Goal: Information Seeking & Learning: Learn about a topic

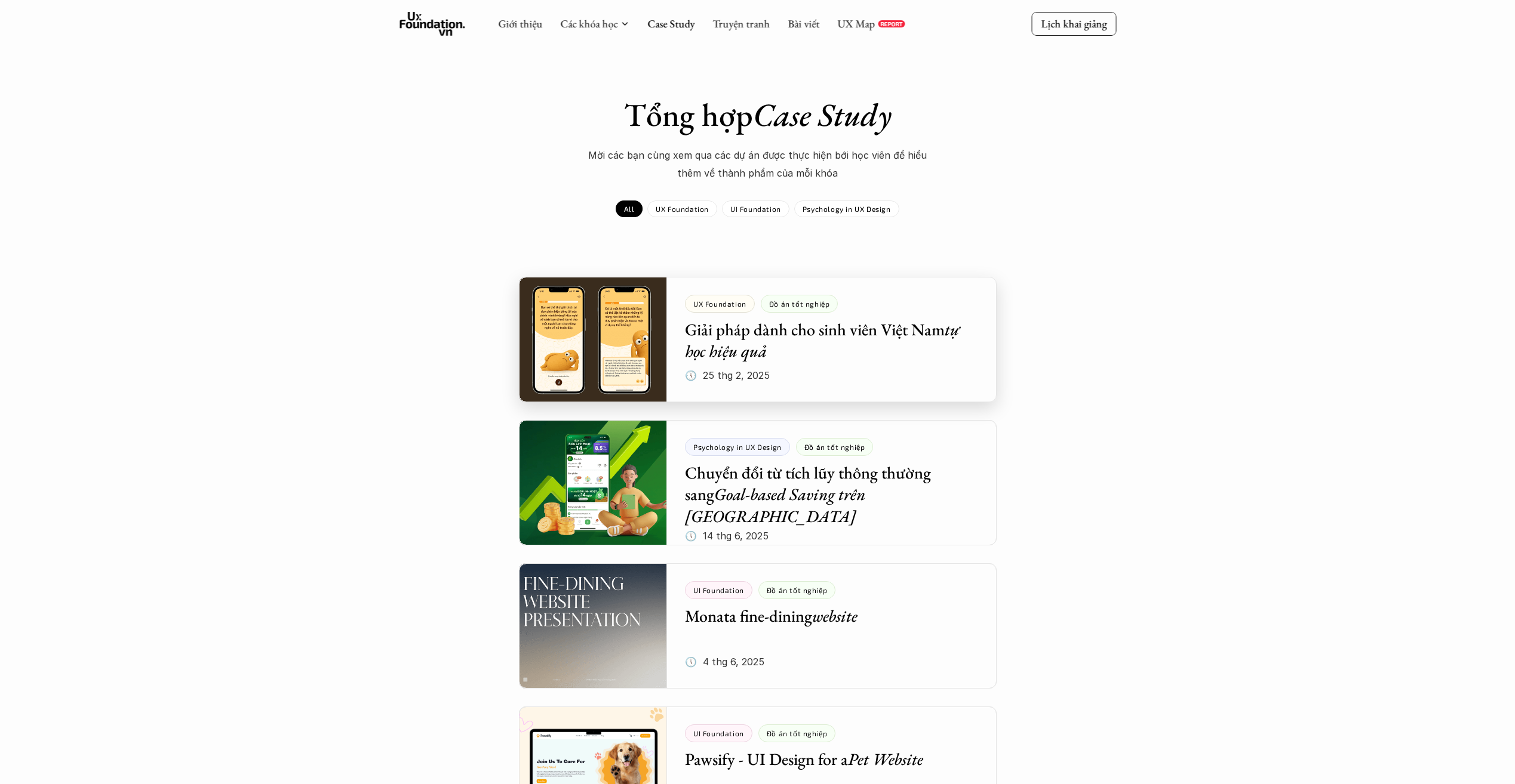
click at [910, 347] on div at bounding box center [757, 340] width 477 height 126
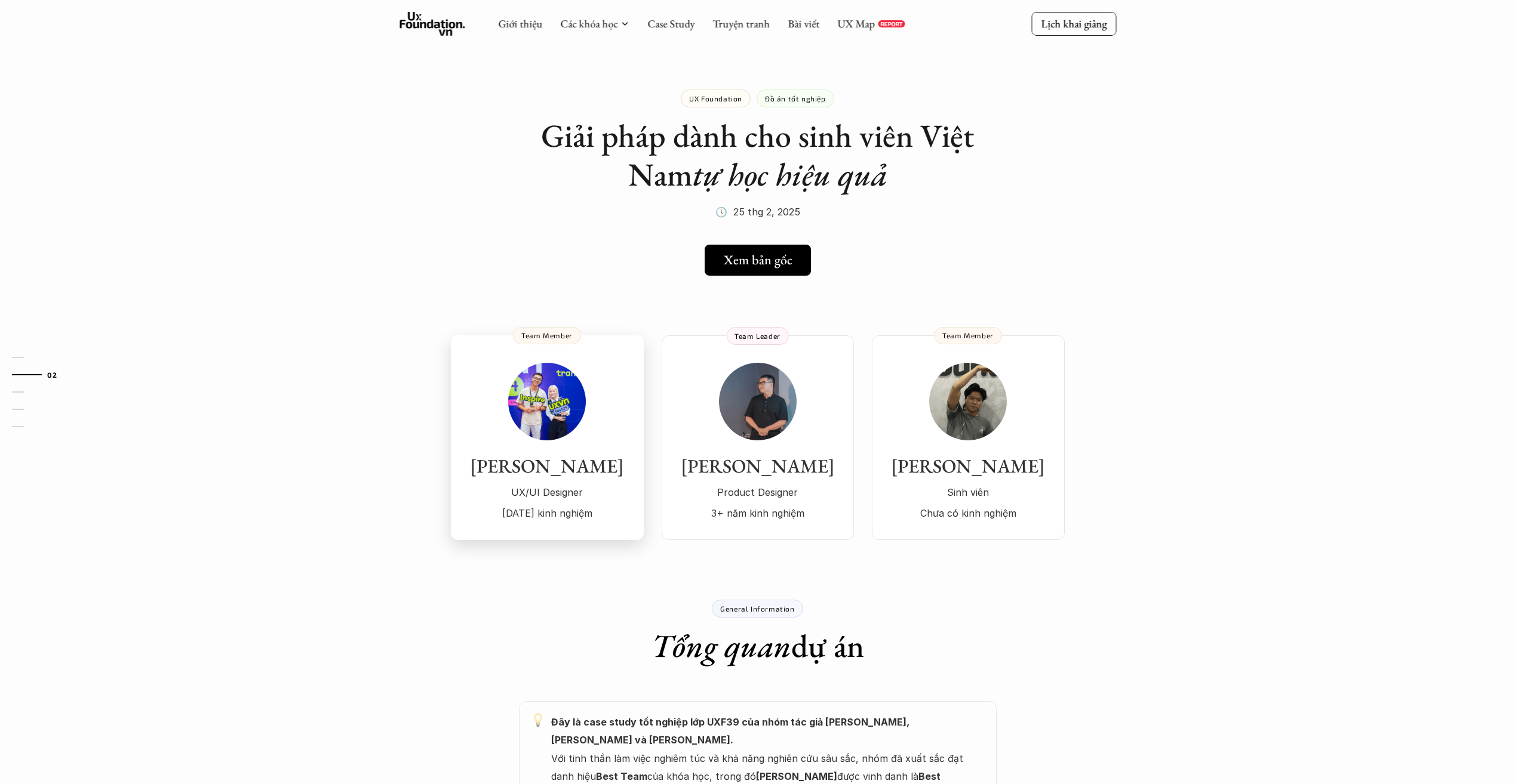
click at [544, 477] on h3 "[PERSON_NAME]" at bounding box center [547, 466] width 169 height 23
click at [757, 436] on img at bounding box center [757, 401] width 77 height 77
click at [955, 438] on img at bounding box center [967, 401] width 77 height 77
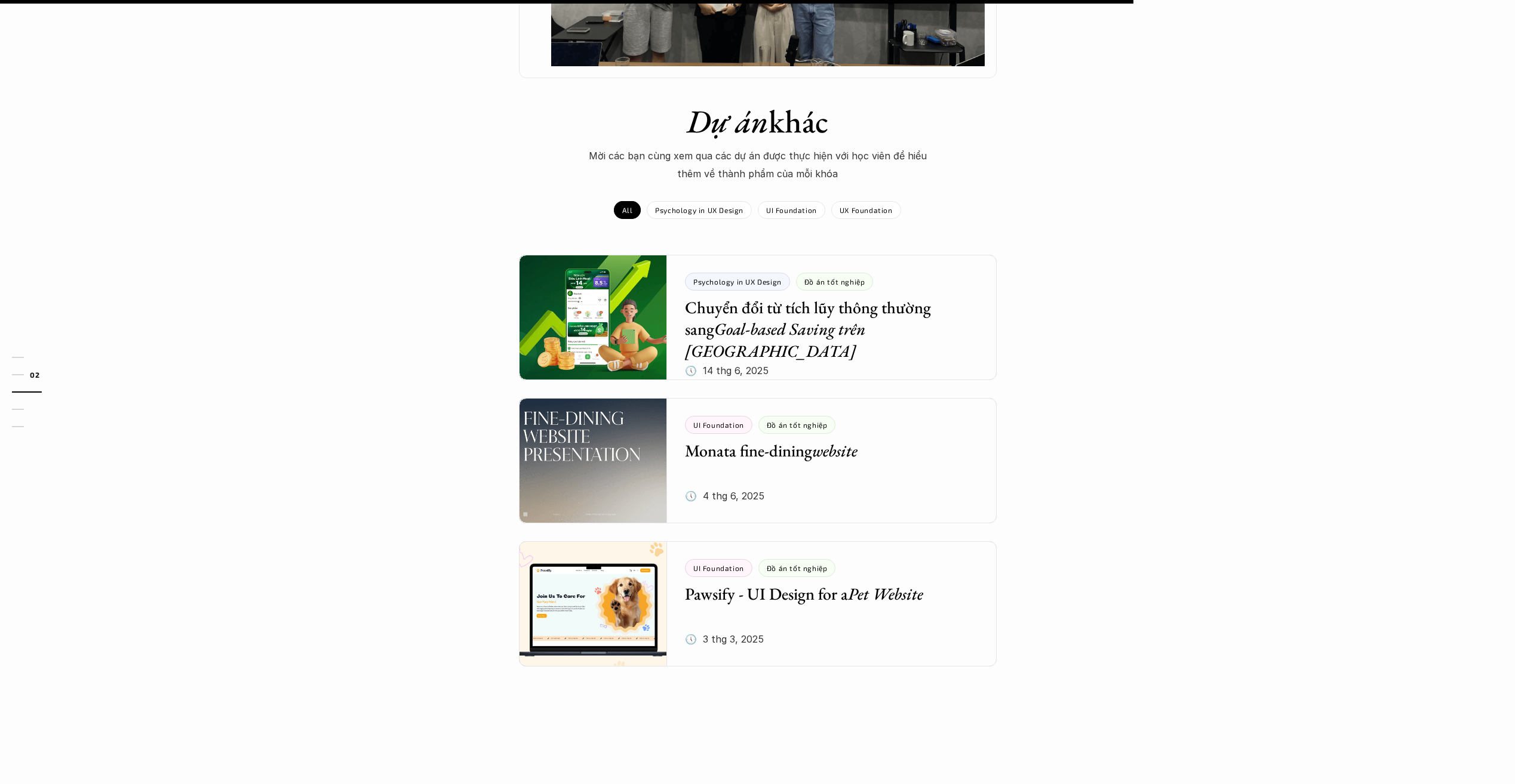
scroll to position [1253, 0]
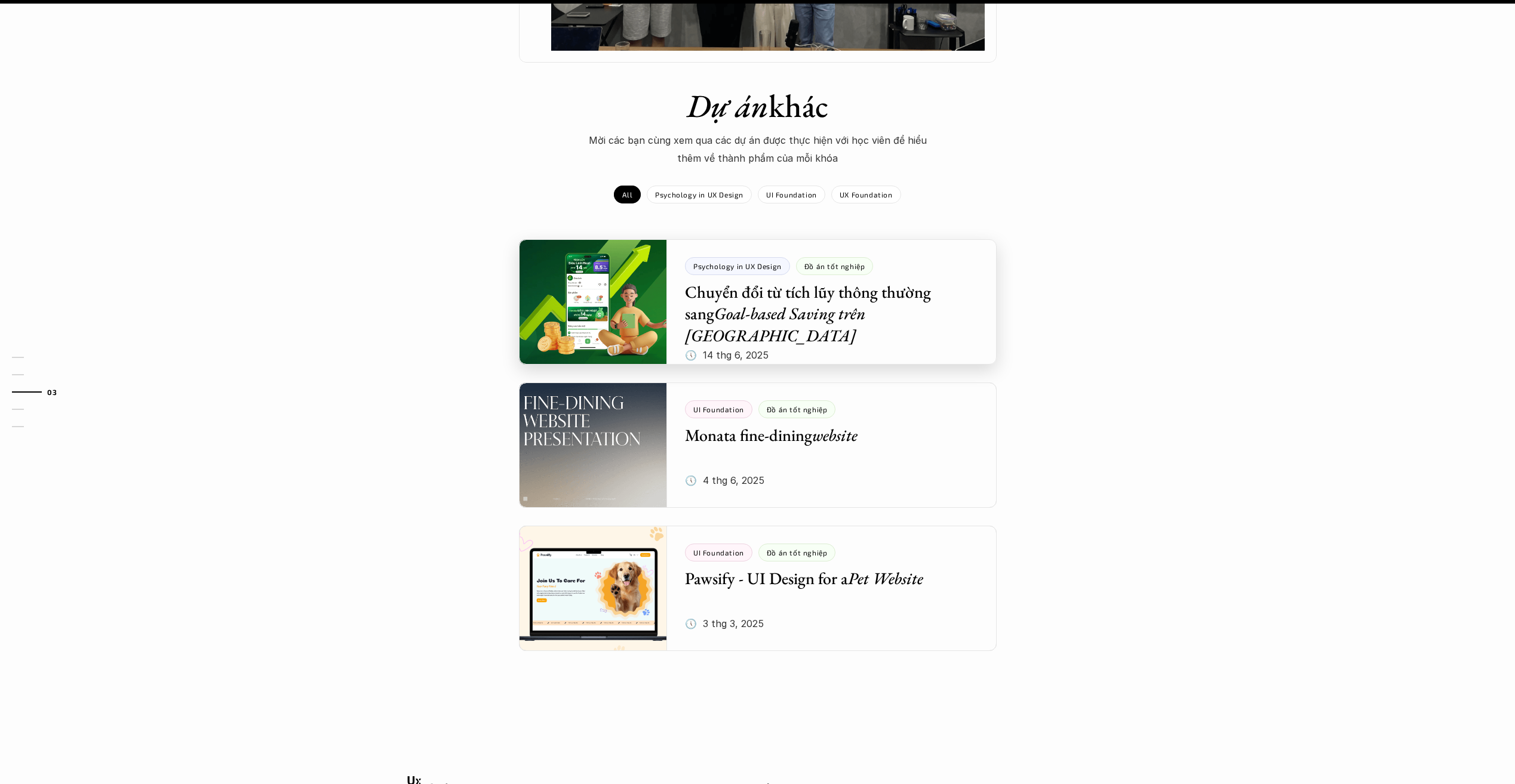
click at [874, 291] on div at bounding box center [757, 302] width 477 height 126
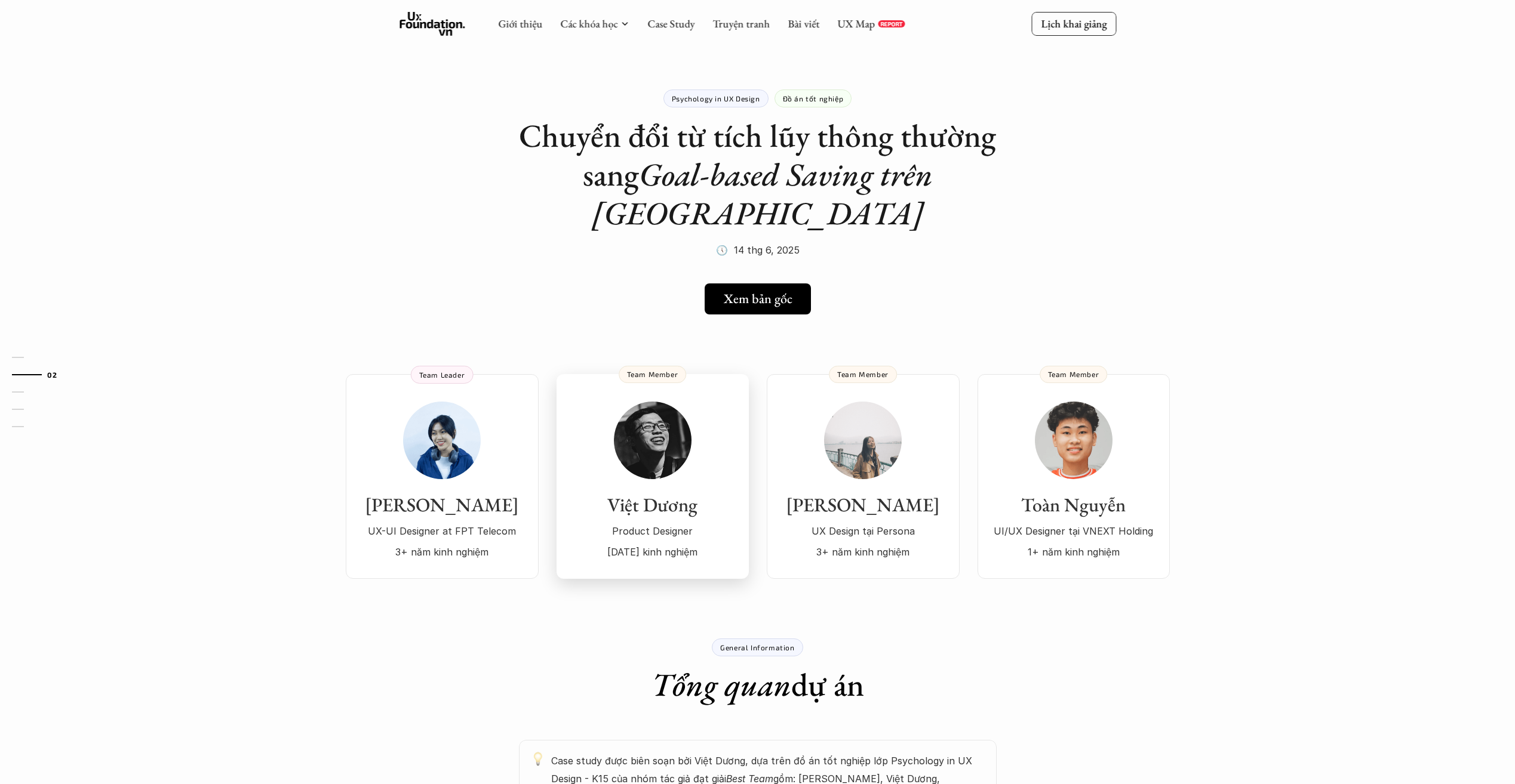
click at [677, 402] on img at bounding box center [652, 440] width 77 height 77
click at [681, 23] on link "Case Study" at bounding box center [671, 24] width 47 height 14
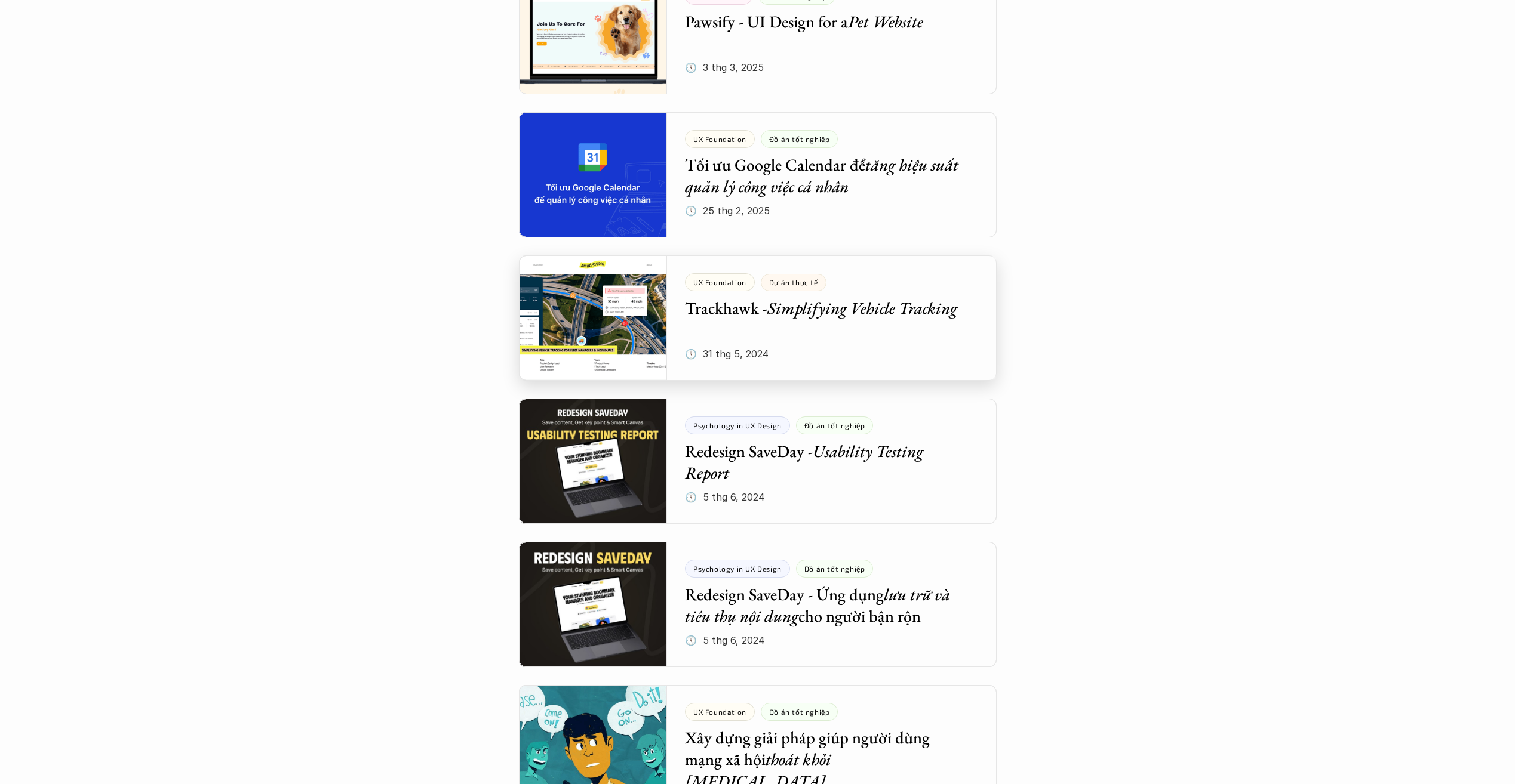
scroll to position [836, 0]
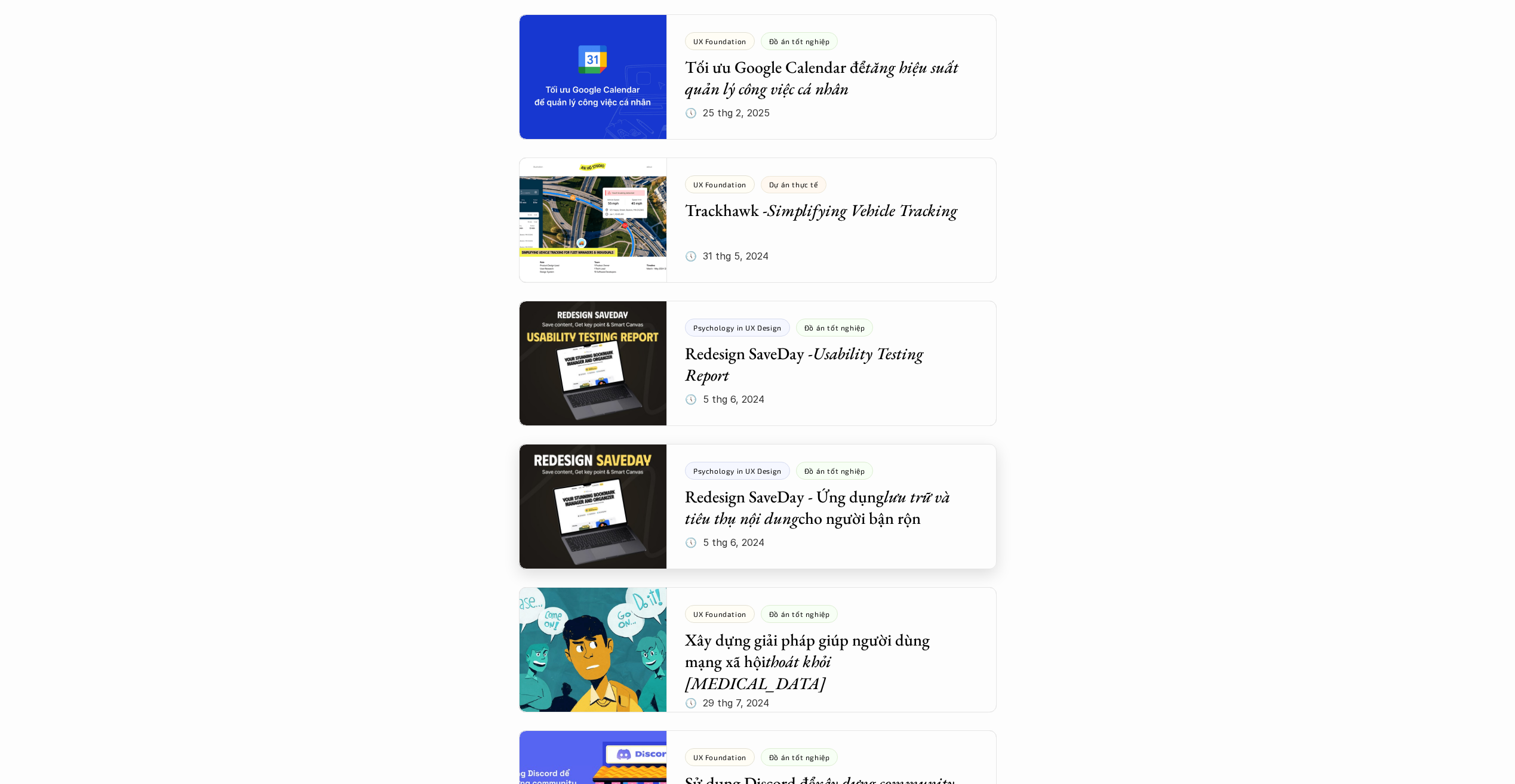
click at [814, 503] on div at bounding box center [757, 507] width 477 height 126
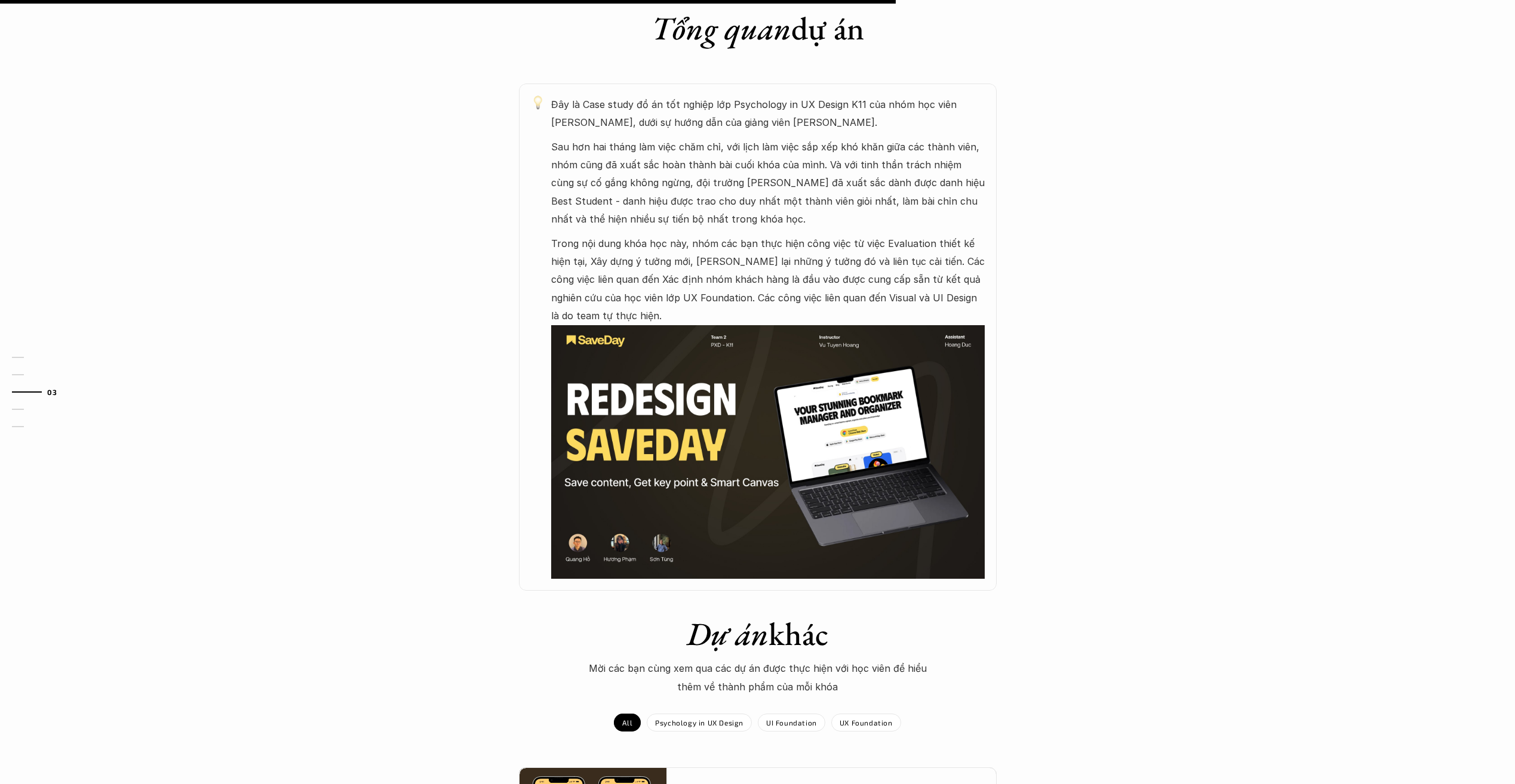
scroll to position [299, 0]
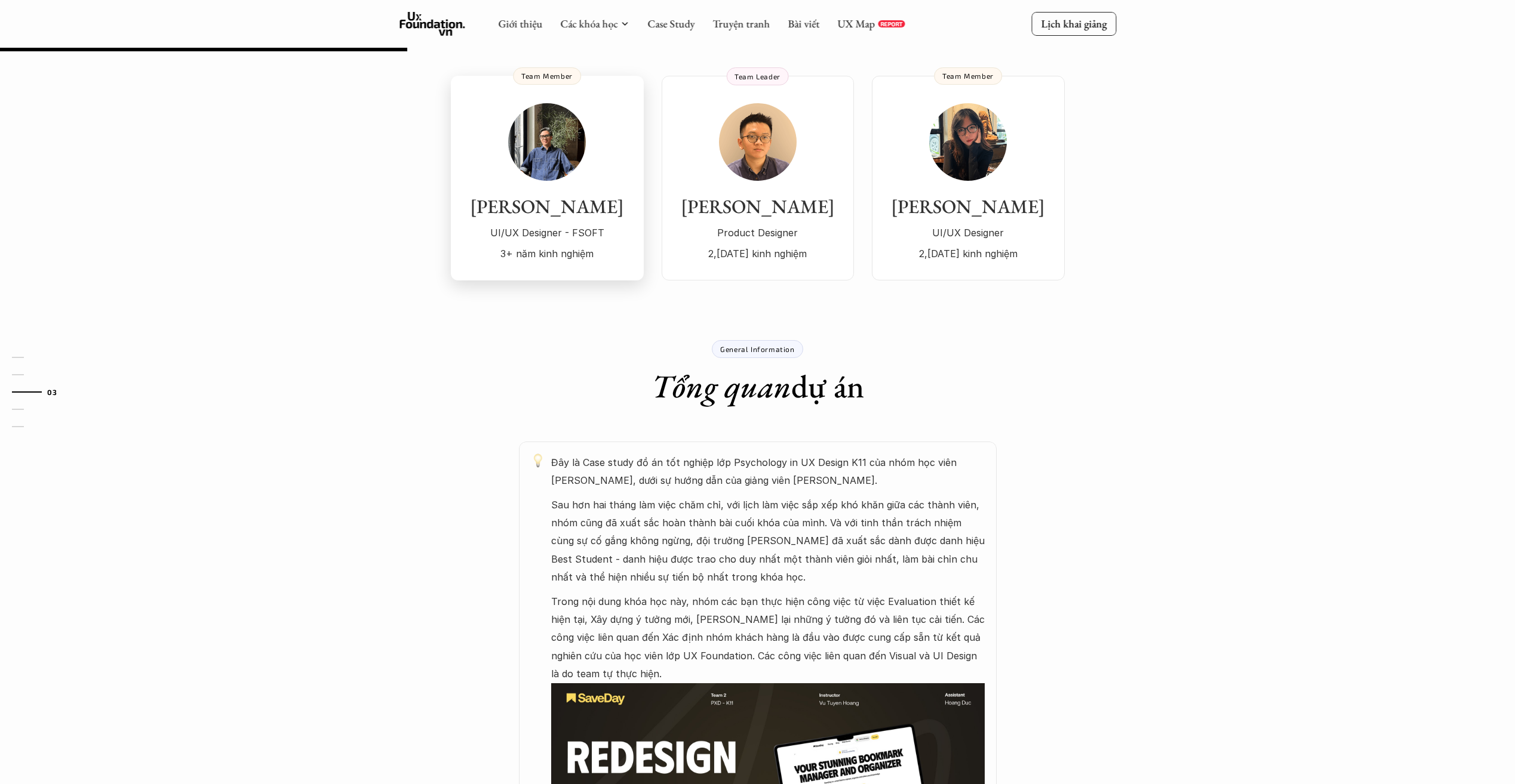
click at [602, 232] on p "UI/UX Designer - FSOFT" at bounding box center [547, 233] width 169 height 18
click at [748, 255] on p "2,[DATE] kinh nghiệm" at bounding box center [757, 254] width 168 height 18
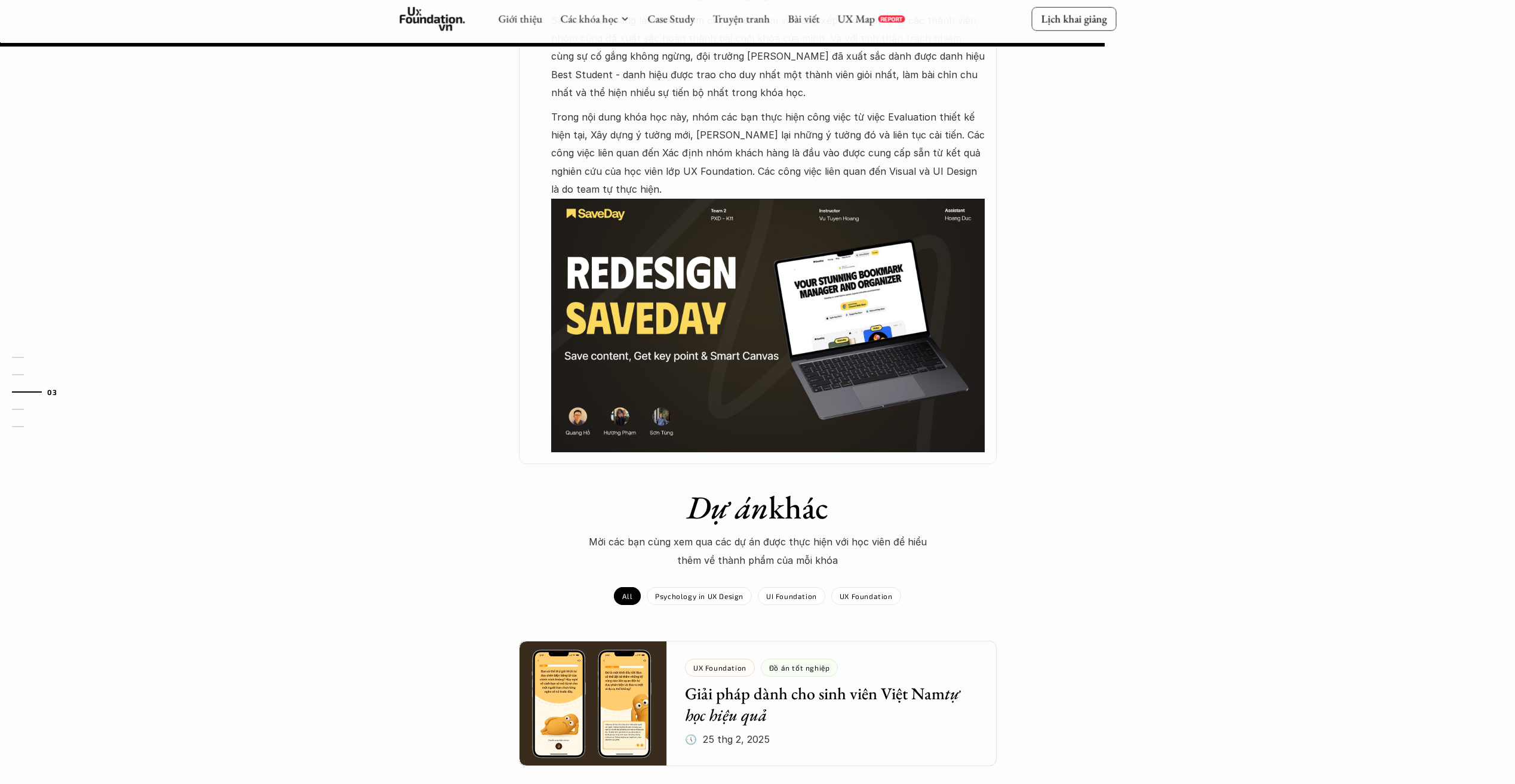
scroll to position [940, 0]
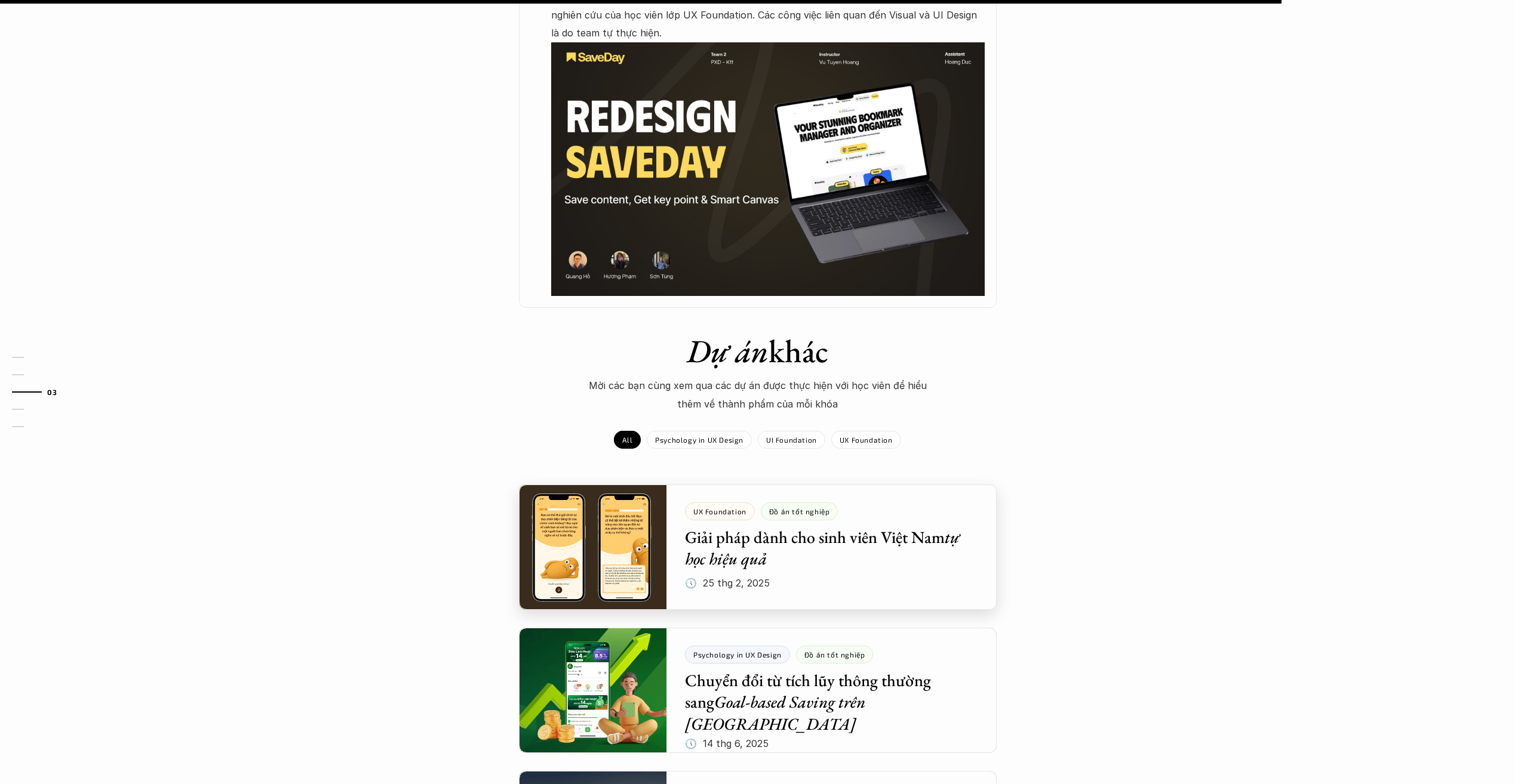
click at [850, 548] on div at bounding box center [757, 548] width 477 height 126
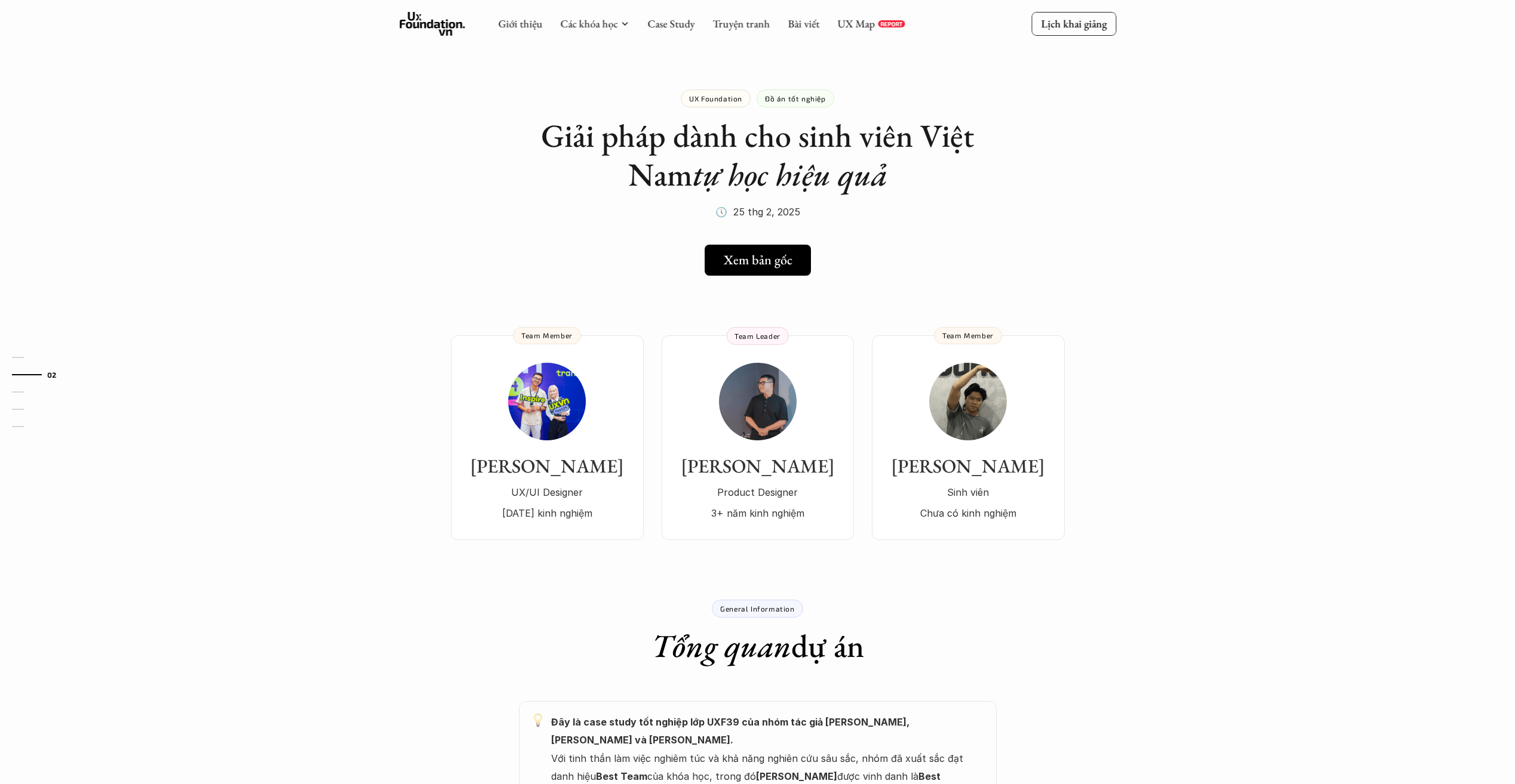
click at [671, 31] on div "Giới thiệu Các khóa học Case Study Truyện tranh Bài viết UX Map REPORT" at bounding box center [701, 24] width 407 height 24
click at [684, 24] on link "Case Study" at bounding box center [671, 24] width 47 height 14
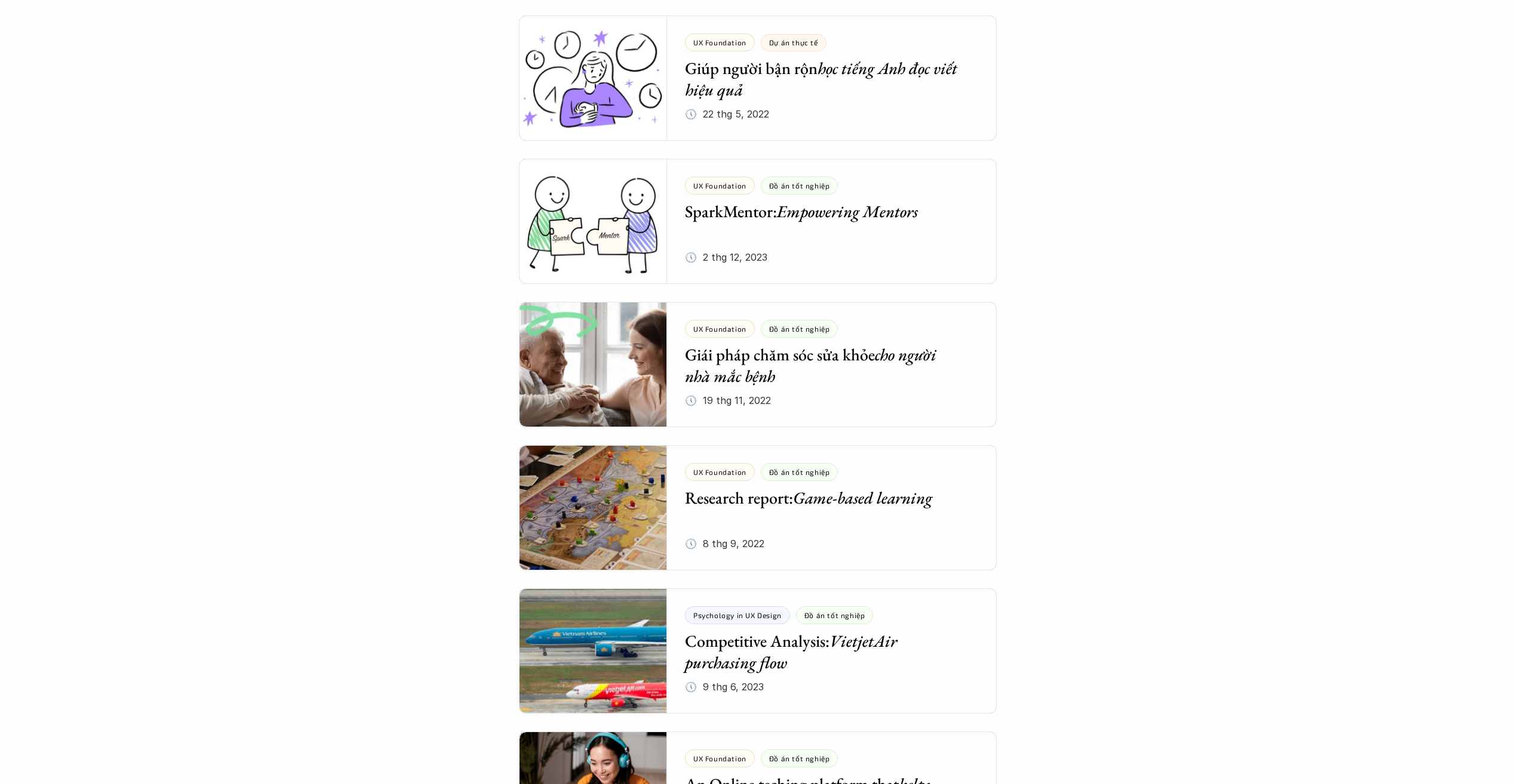
scroll to position [3760, 0]
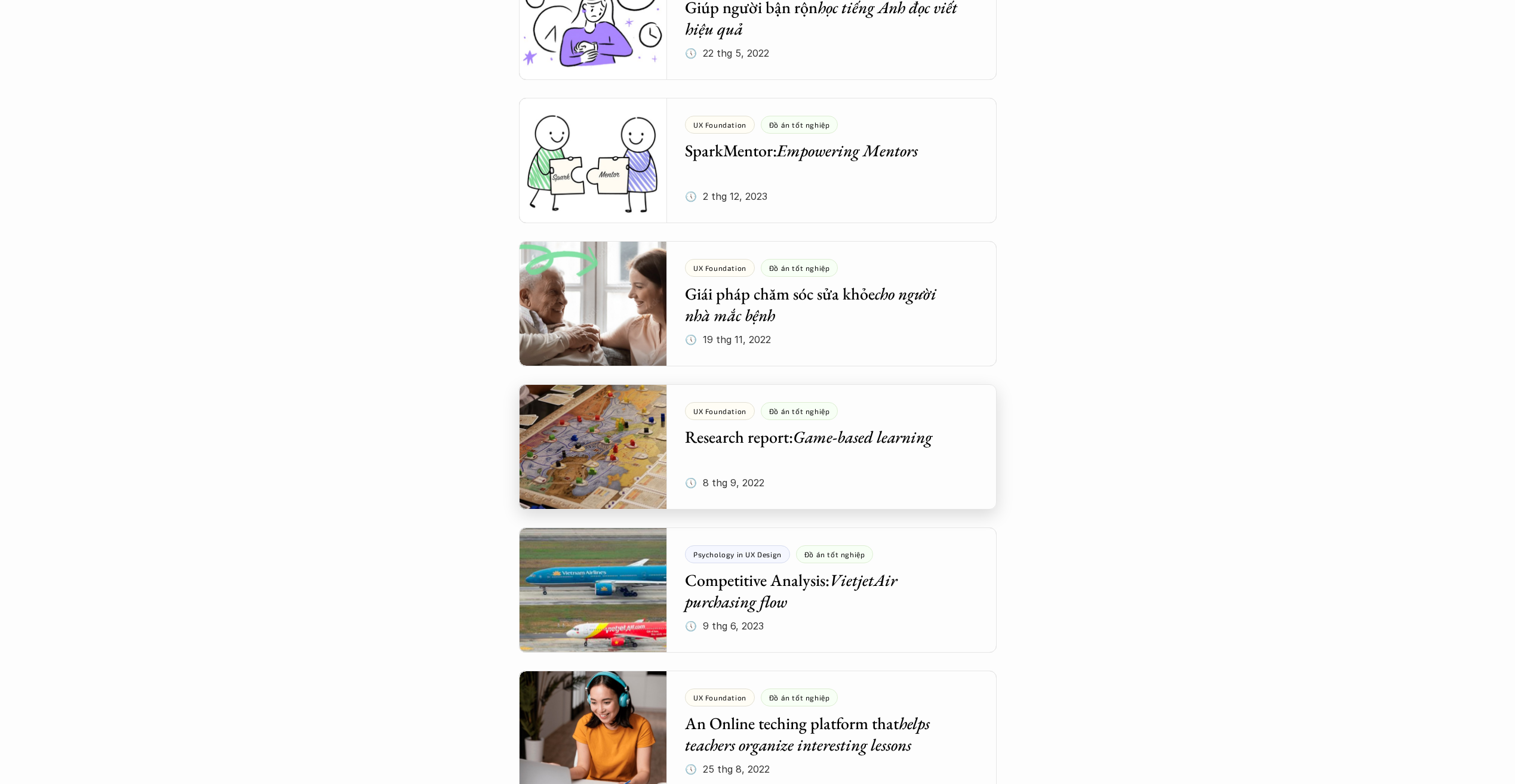
click at [924, 453] on div at bounding box center [757, 447] width 477 height 126
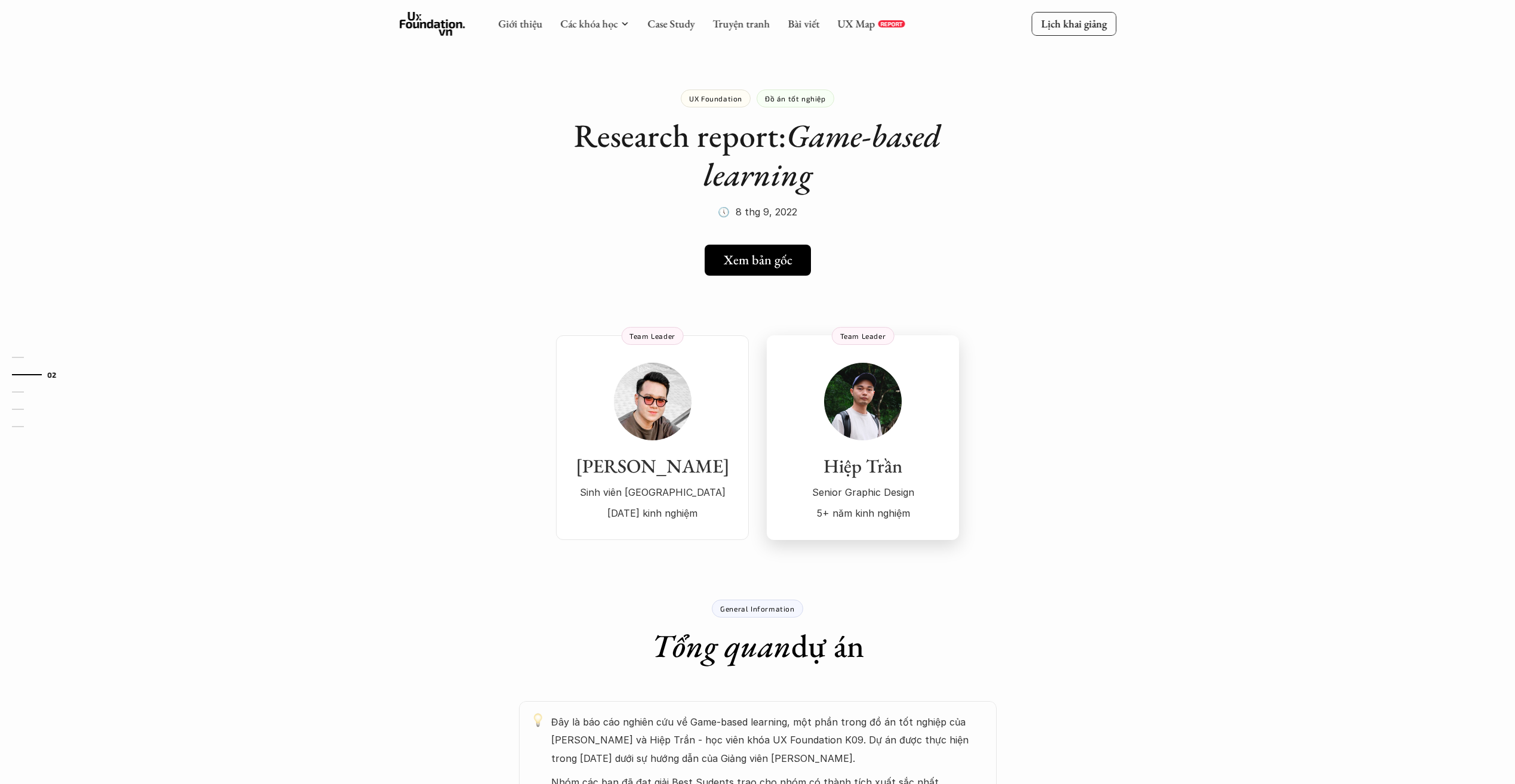
click at [879, 491] on p "Senior Graphic Design" at bounding box center [863, 492] width 168 height 18
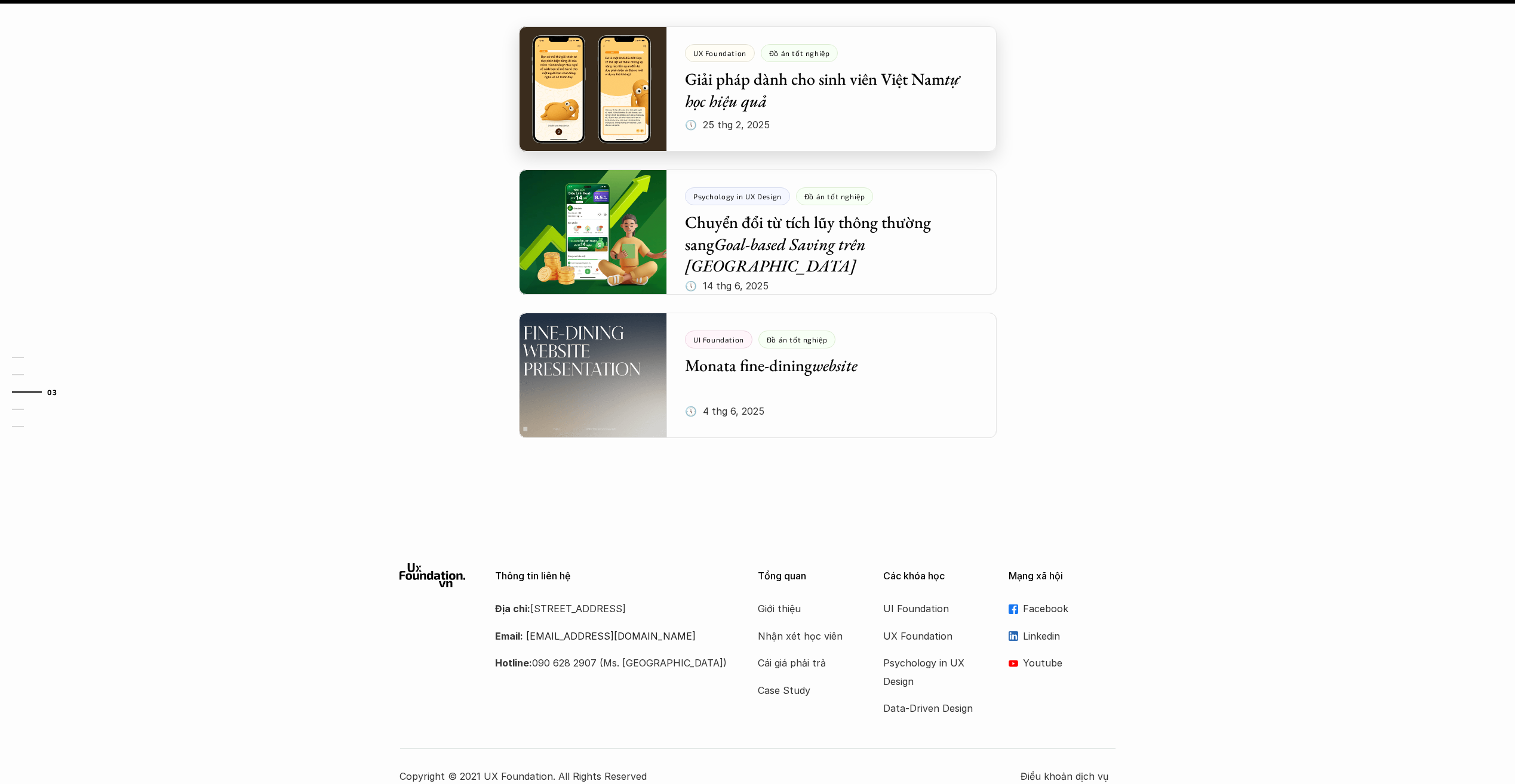
scroll to position [1052, 0]
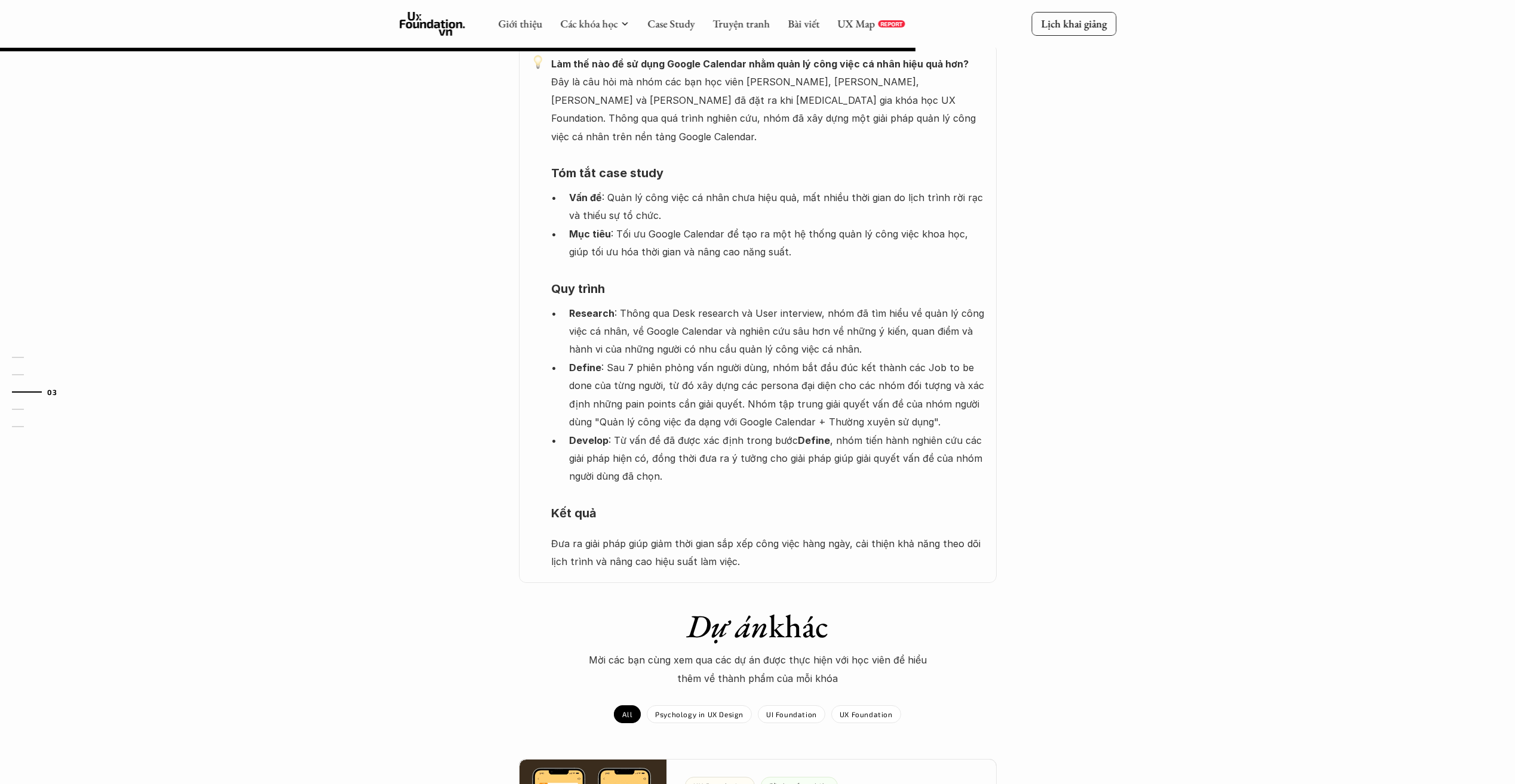
scroll to position [656, 0]
drag, startPoint x: 763, startPoint y: 425, endPoint x: 495, endPoint y: 471, distance: 271.9
click at [495, 471] on div "Làm thế nào để sử dụng Google Calendar nhằm quản lý công việc cá nhân hiệu quả …" at bounding box center [757, 315] width 717 height 540
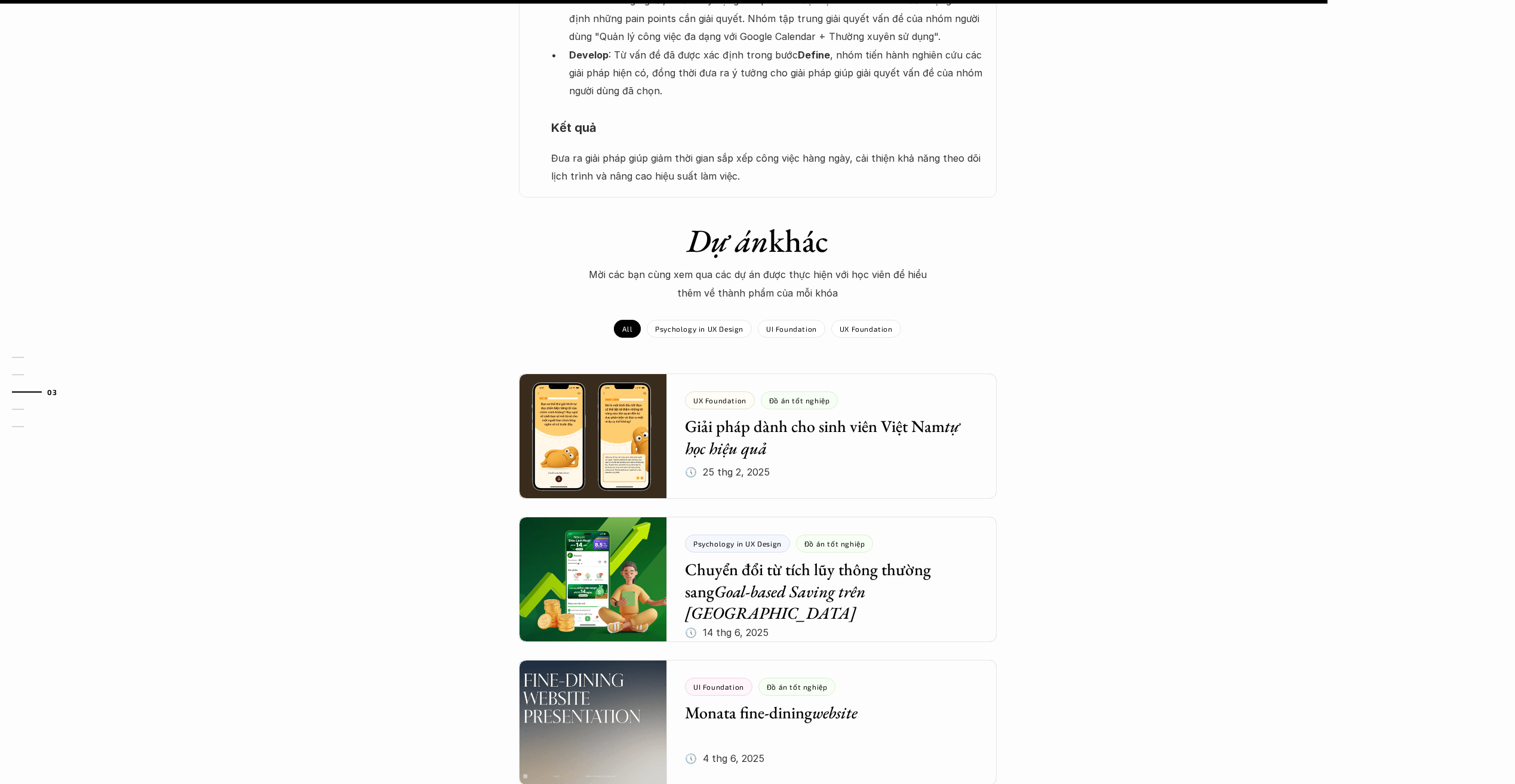
scroll to position [1253, 0]
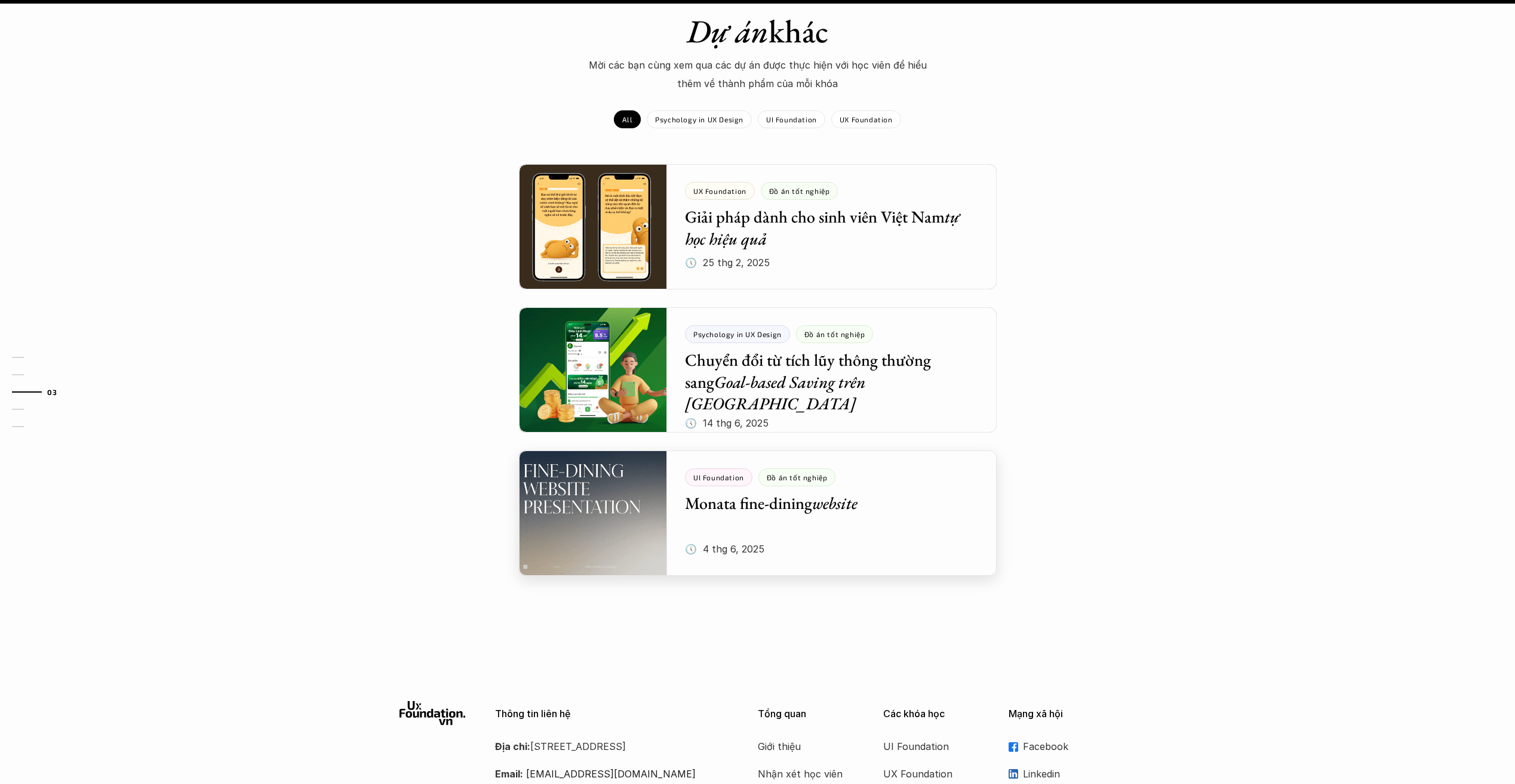
click at [899, 538] on div at bounding box center [757, 513] width 477 height 126
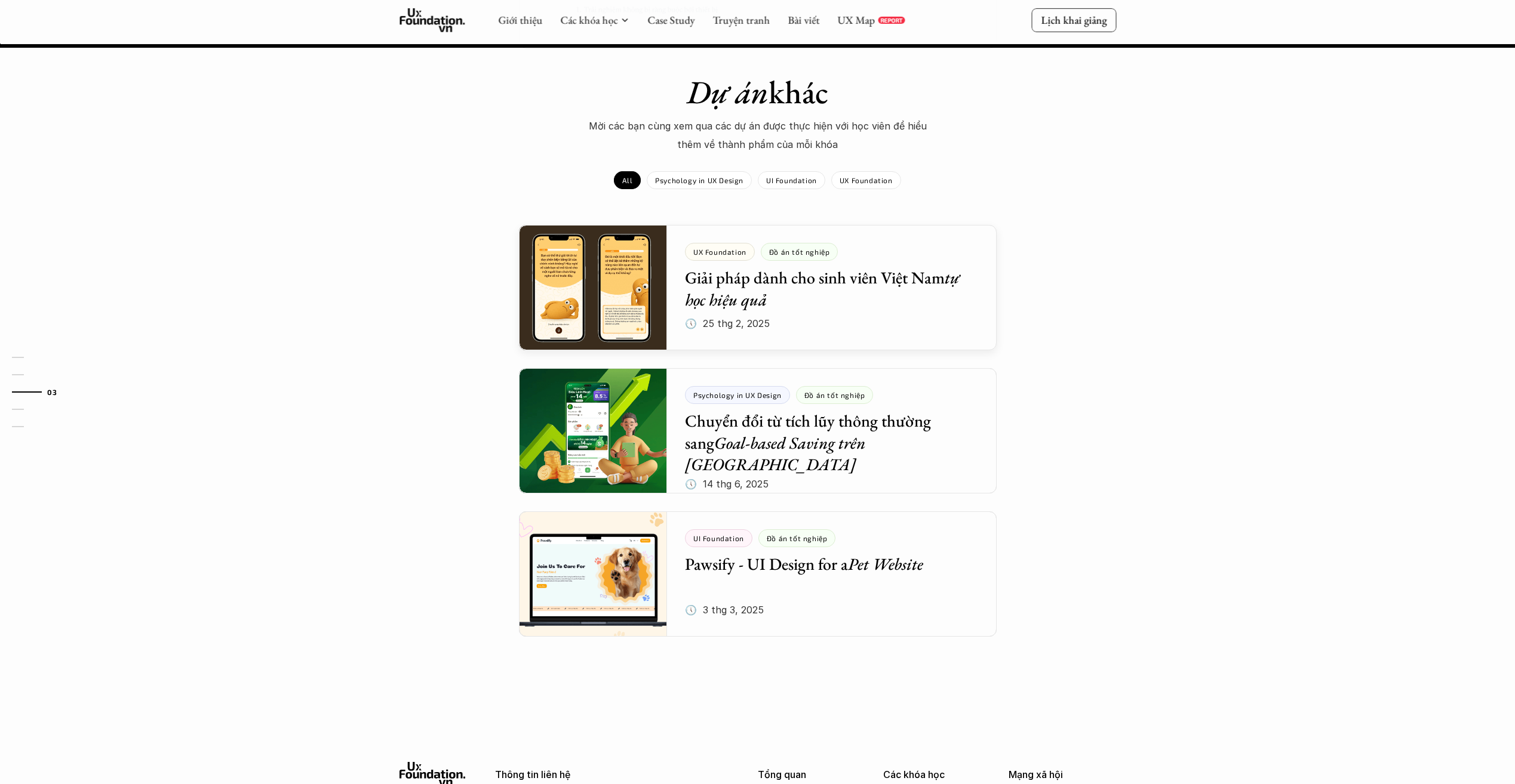
scroll to position [1268, 0]
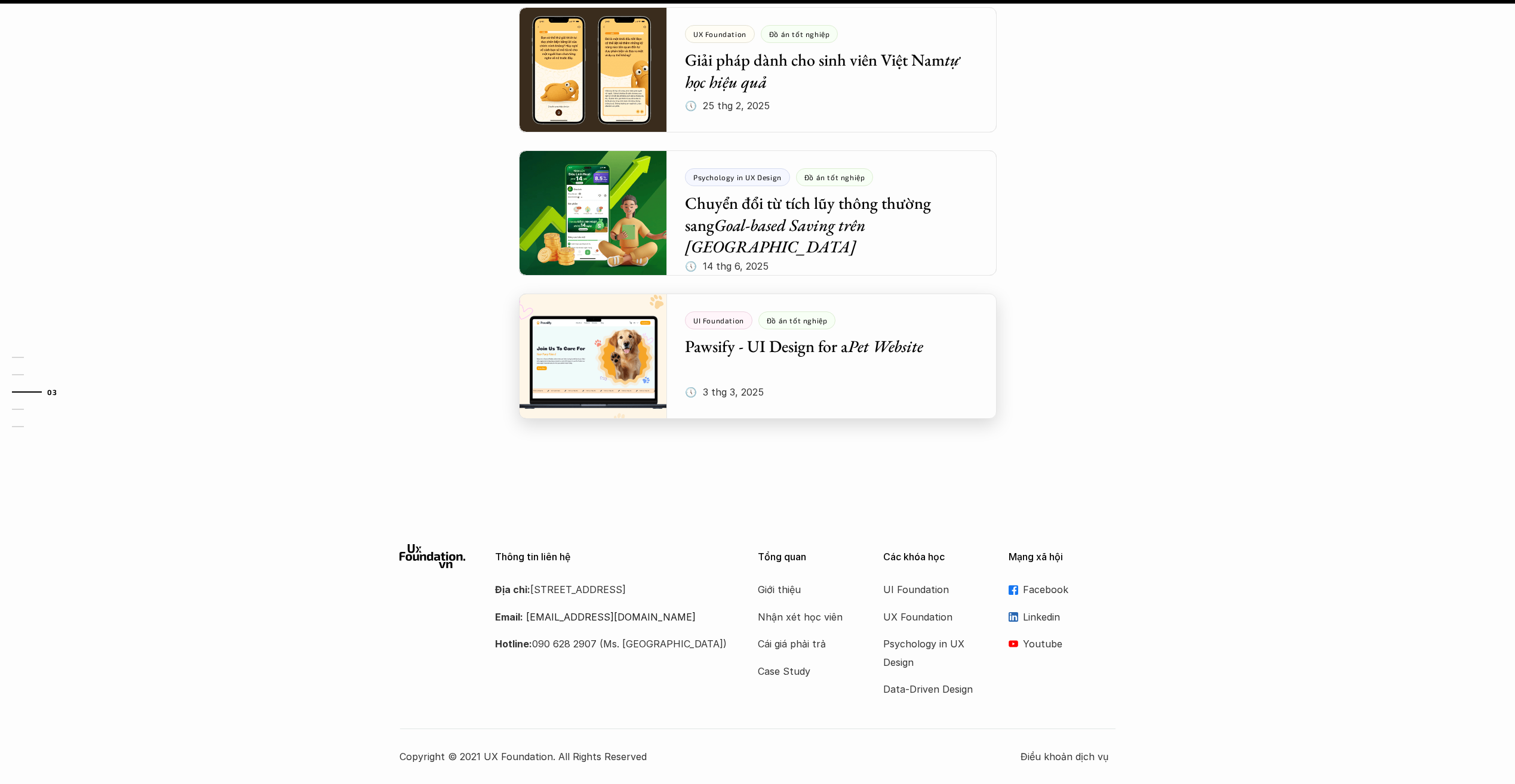
click at [797, 402] on div at bounding box center [757, 356] width 477 height 126
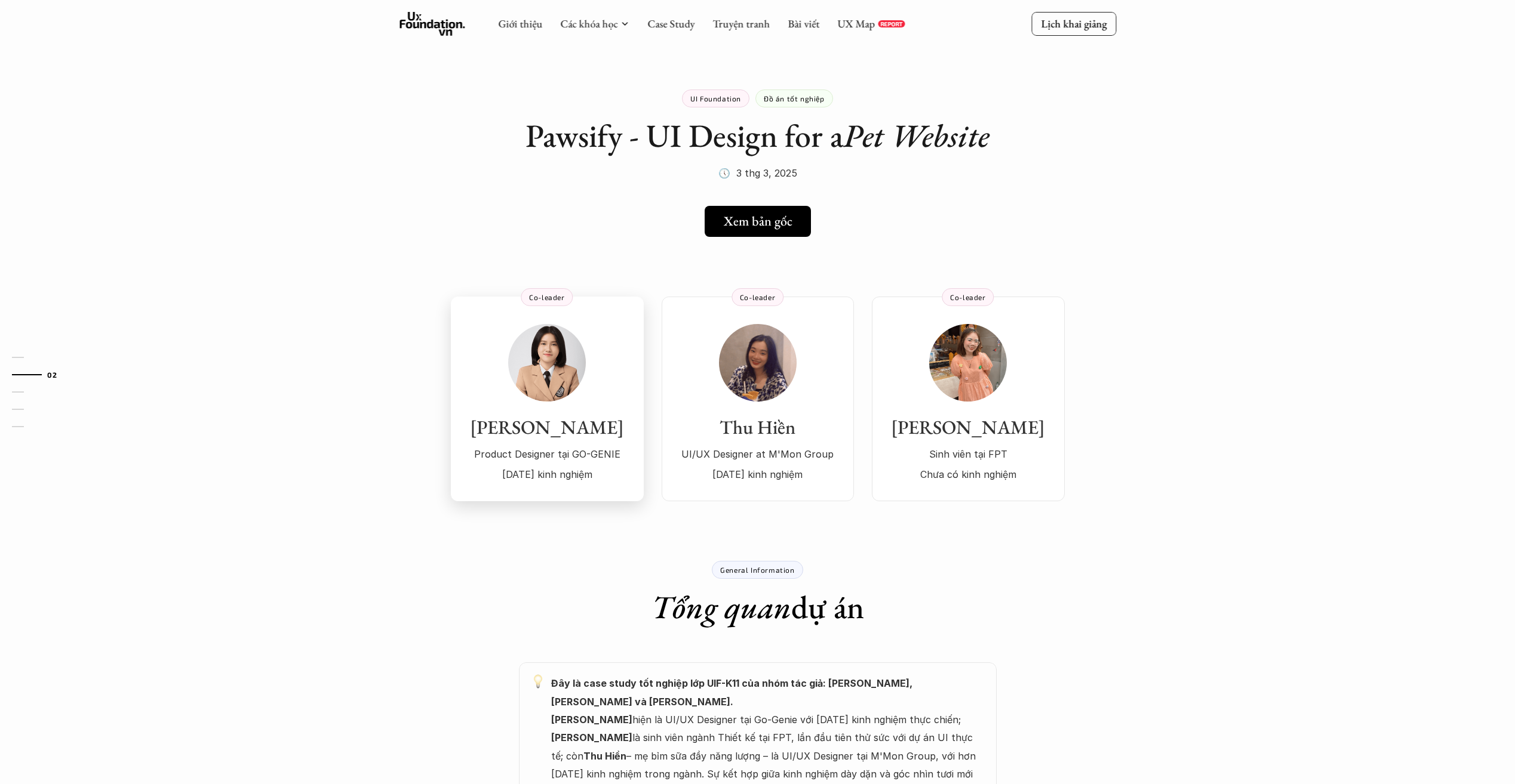
click at [579, 451] on p "Product Designer tại GO-GENIE" at bounding box center [547, 454] width 169 height 18
click at [809, 391] on div "Thu Hiền UI/UX Designer at M'Mon Group 4 năm kinh nghiệm" at bounding box center [757, 404] width 168 height 159
click at [915, 440] on div "Ngọc Như Sinh viên tại FPT Chưa có kinh nghiệm" at bounding box center [968, 449] width 169 height 68
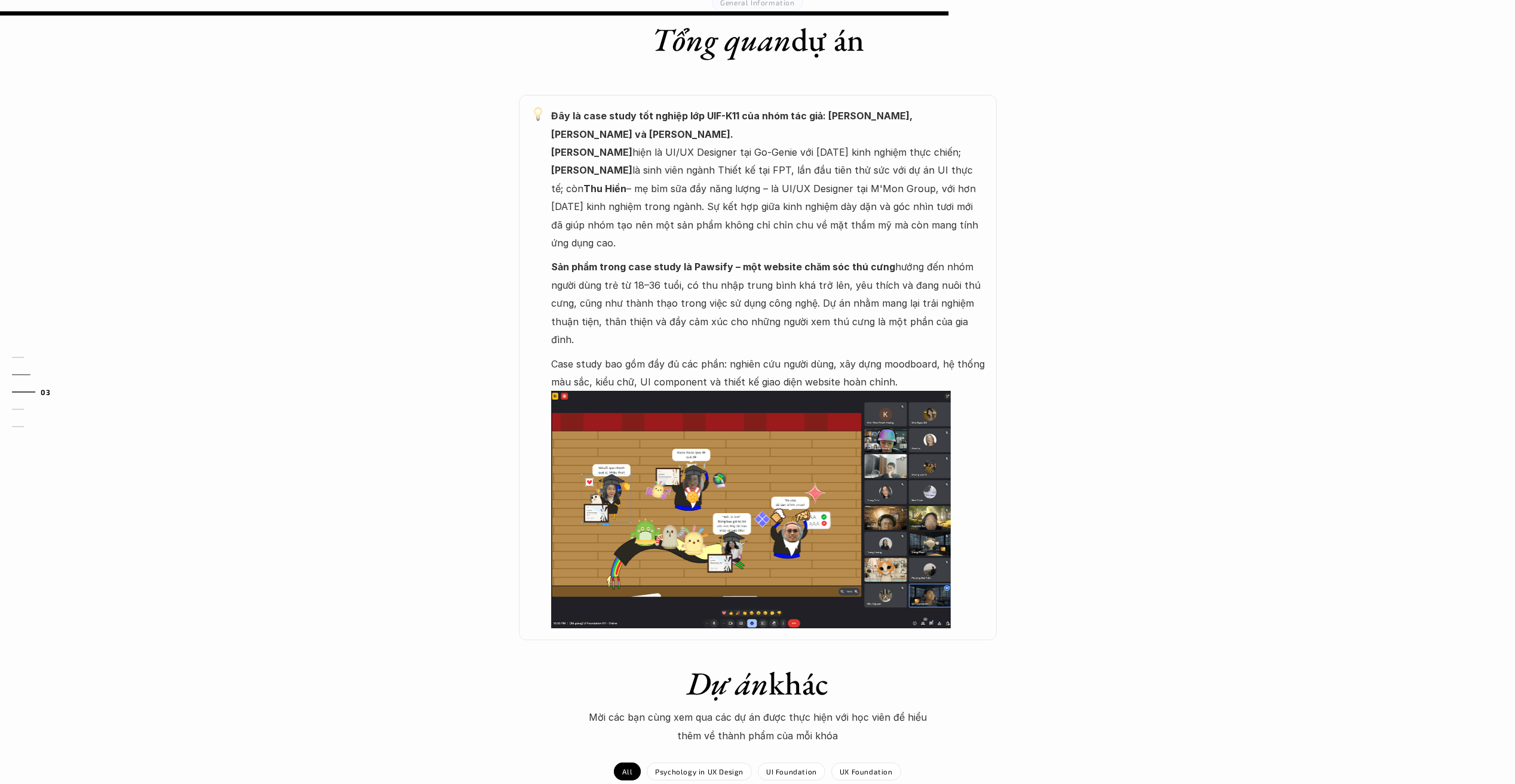
scroll to position [656, 0]
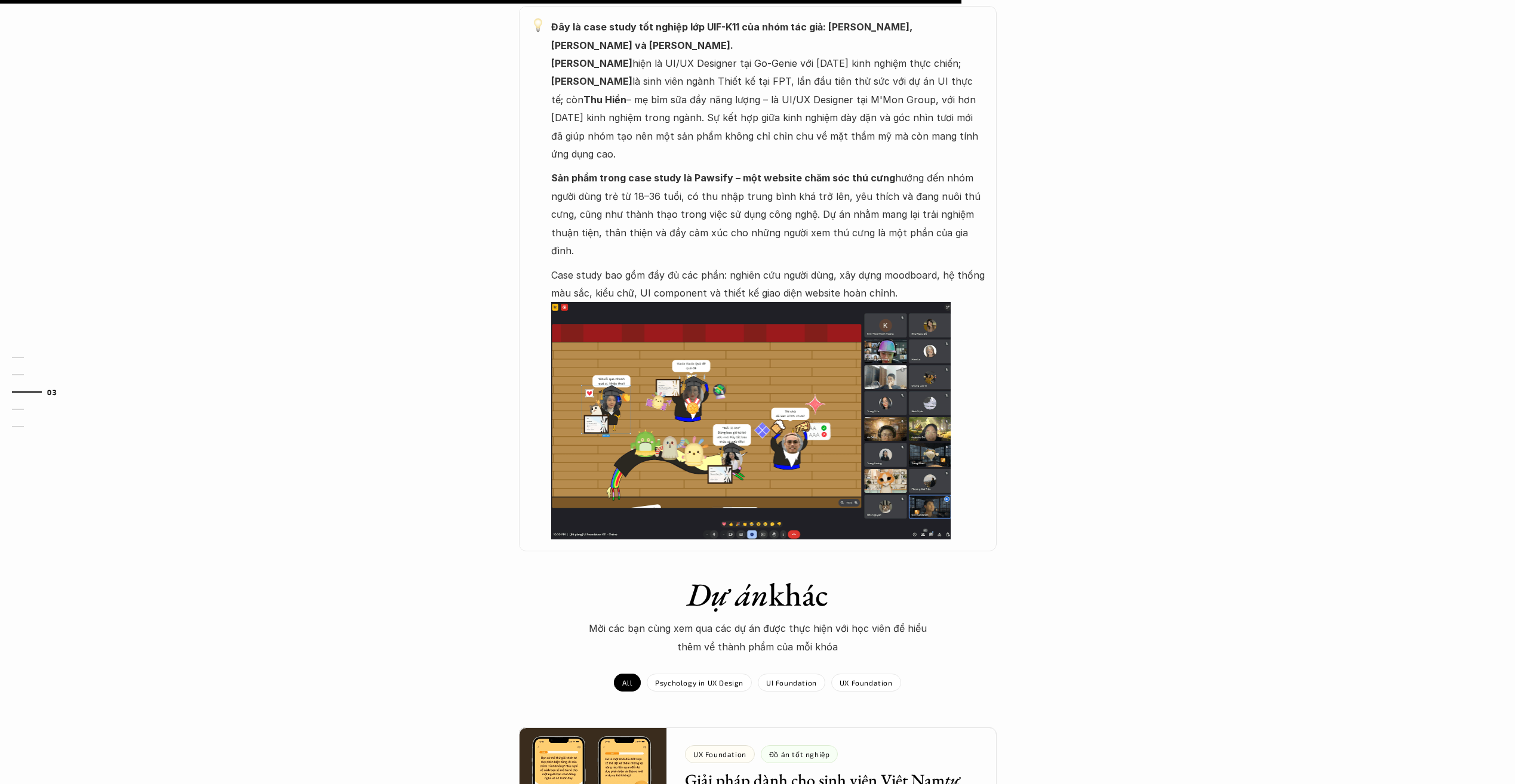
click at [716, 406] on img at bounding box center [751, 421] width 399 height 237
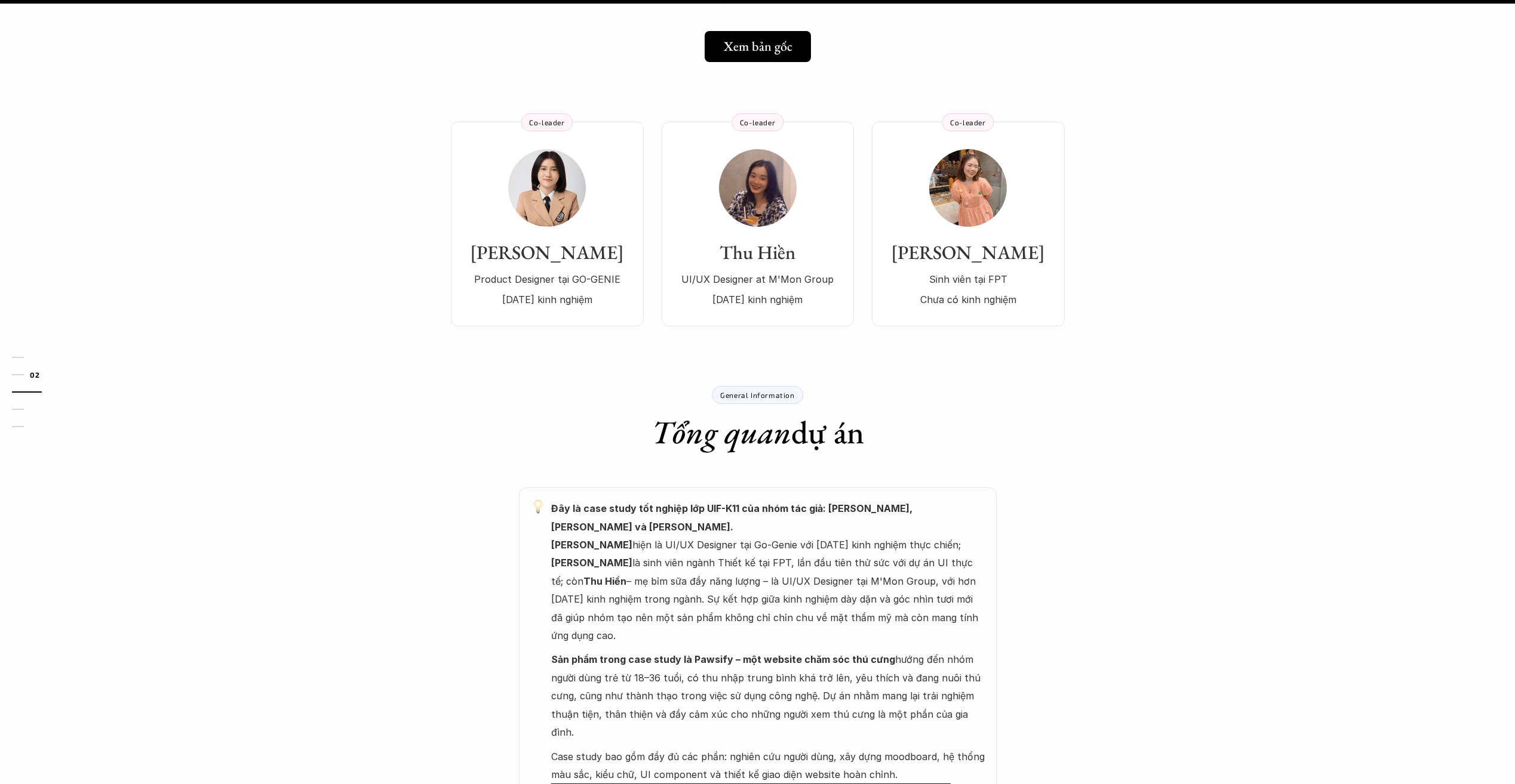
scroll to position [0, 0]
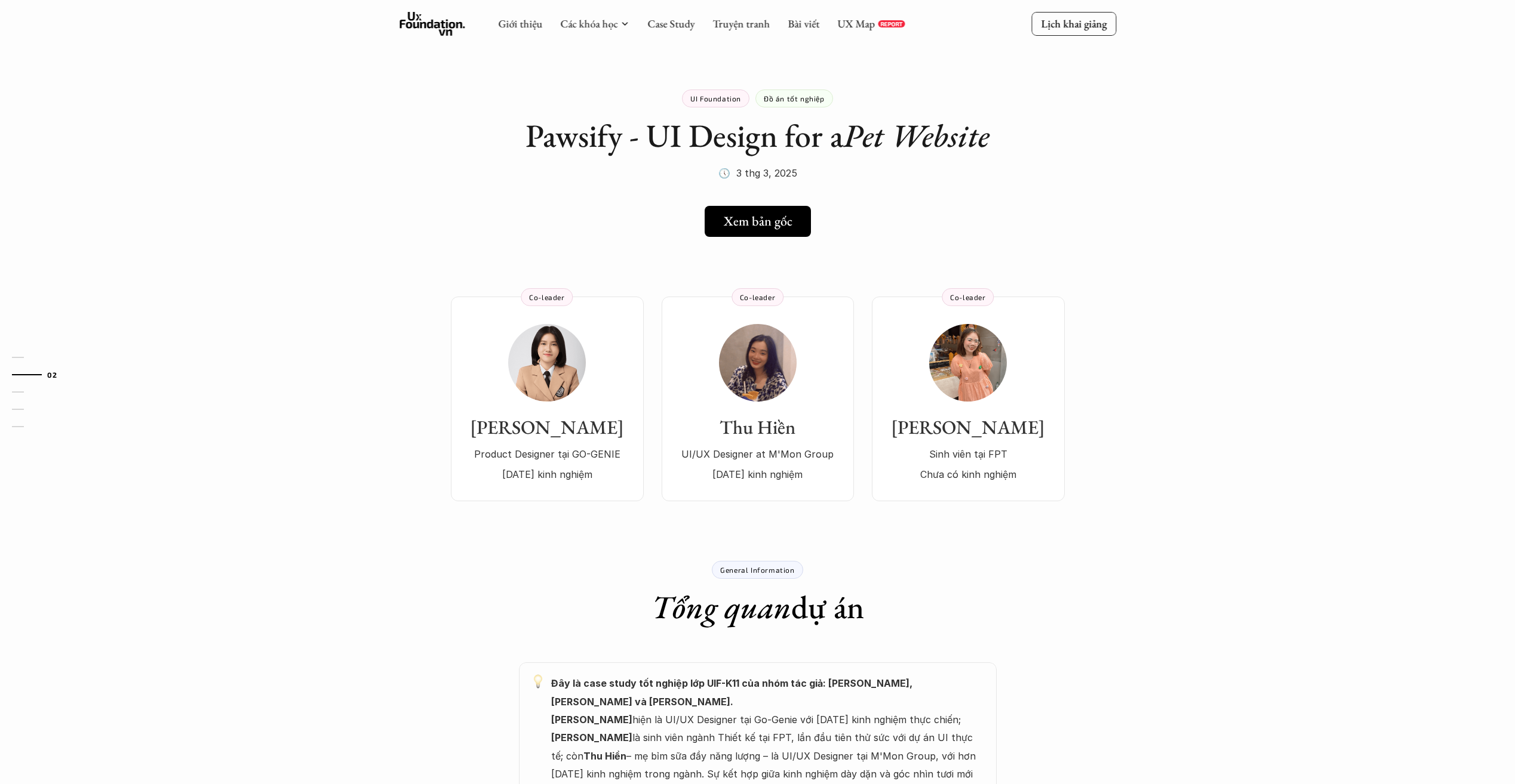
click at [779, 99] on p "Đồ án tốt nghiệp" at bounding box center [793, 98] width 61 height 8
click at [785, 97] on p "Đồ án tốt nghiệp" at bounding box center [793, 98] width 61 height 8
click at [655, 24] on link "Case Study" at bounding box center [671, 24] width 47 height 14
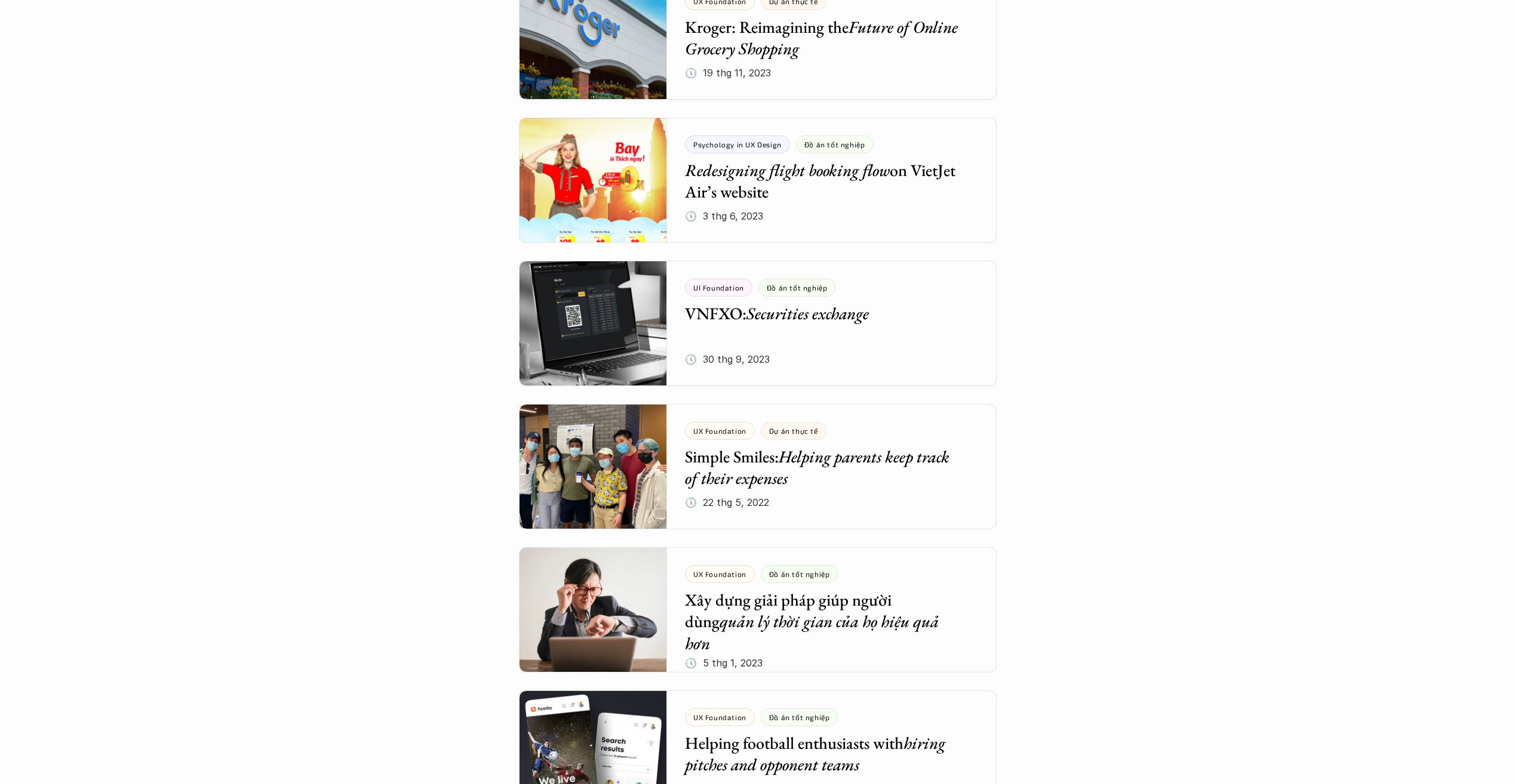
scroll to position [2745, 0]
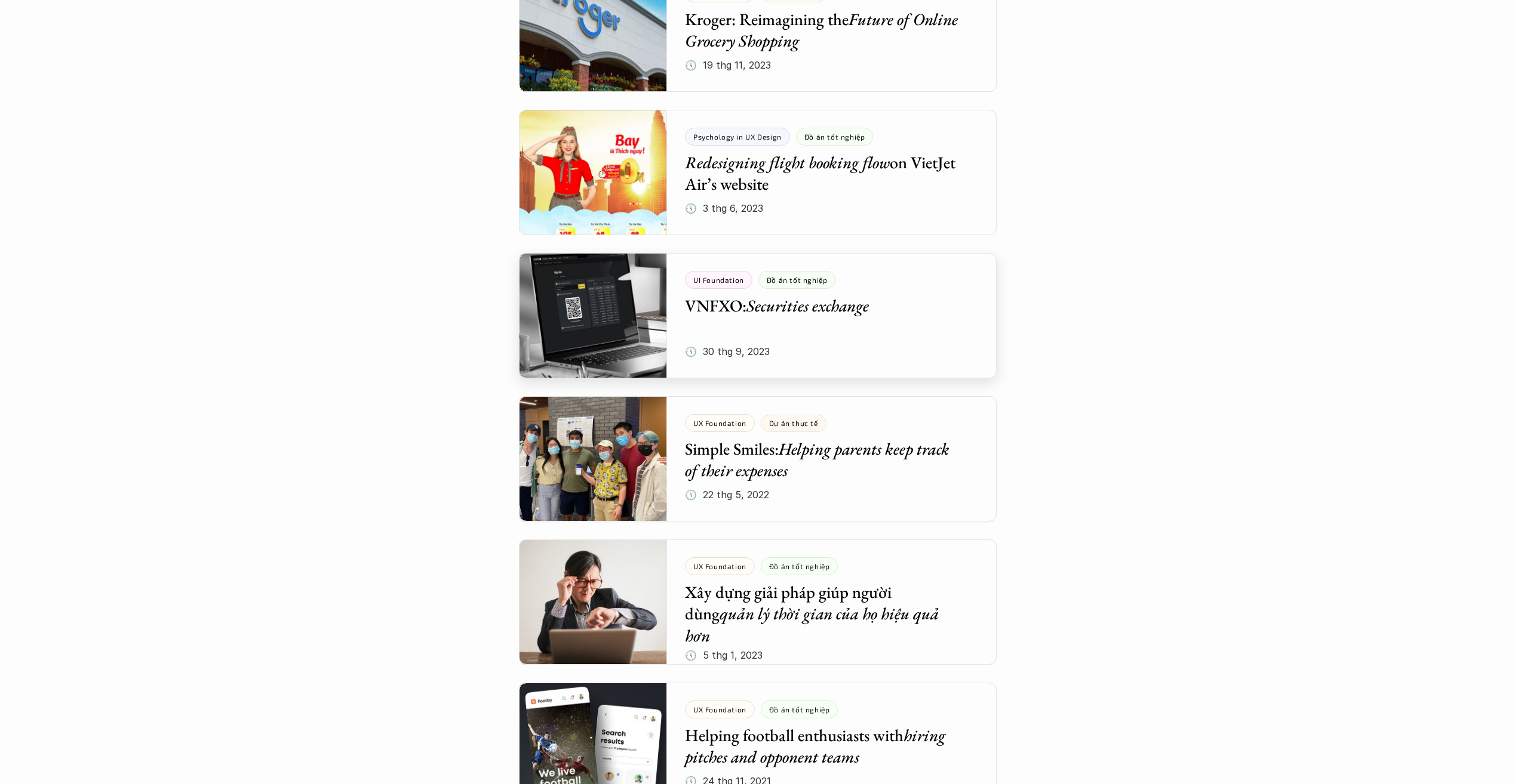
click at [816, 302] on div at bounding box center [757, 316] width 477 height 126
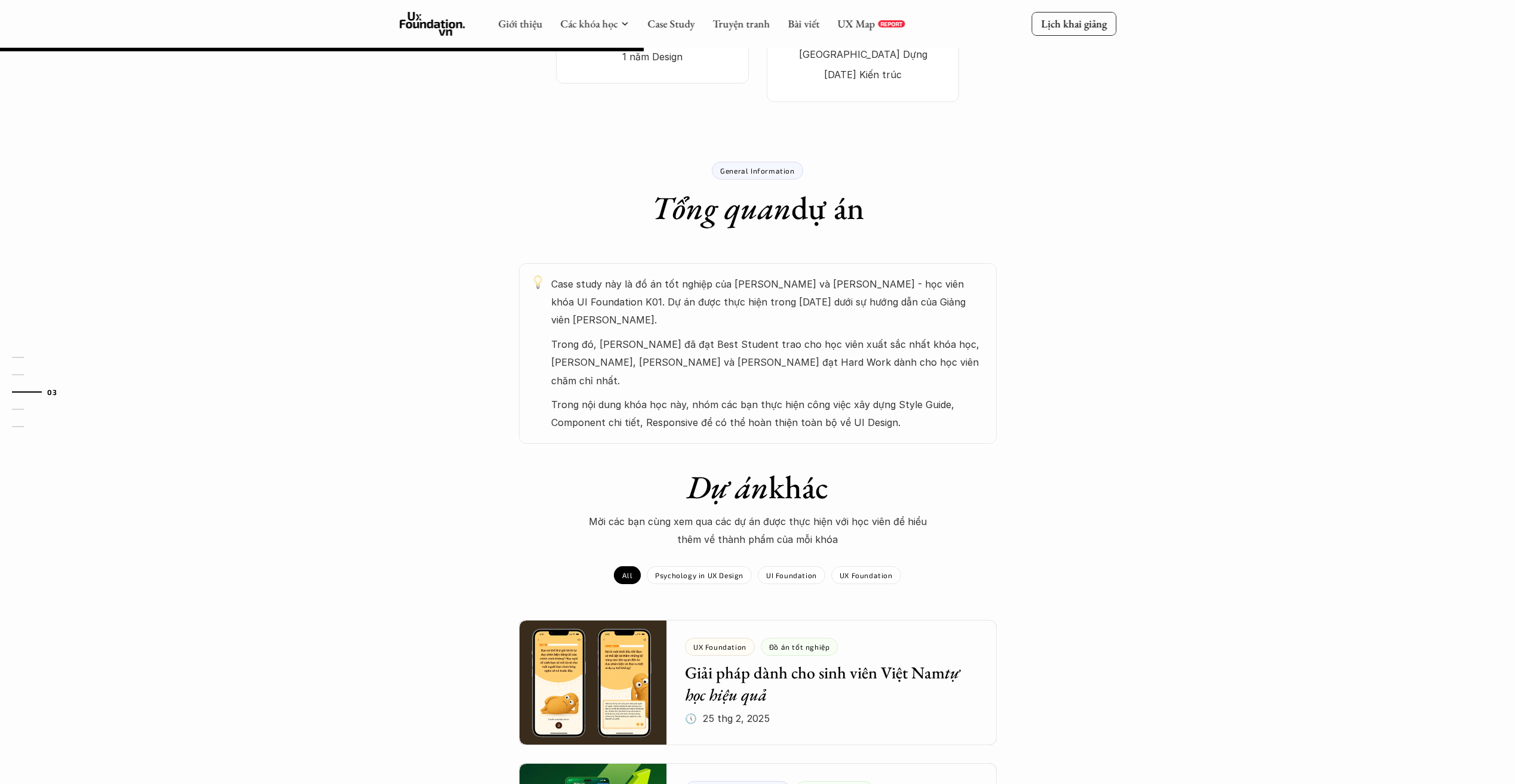
scroll to position [119, 0]
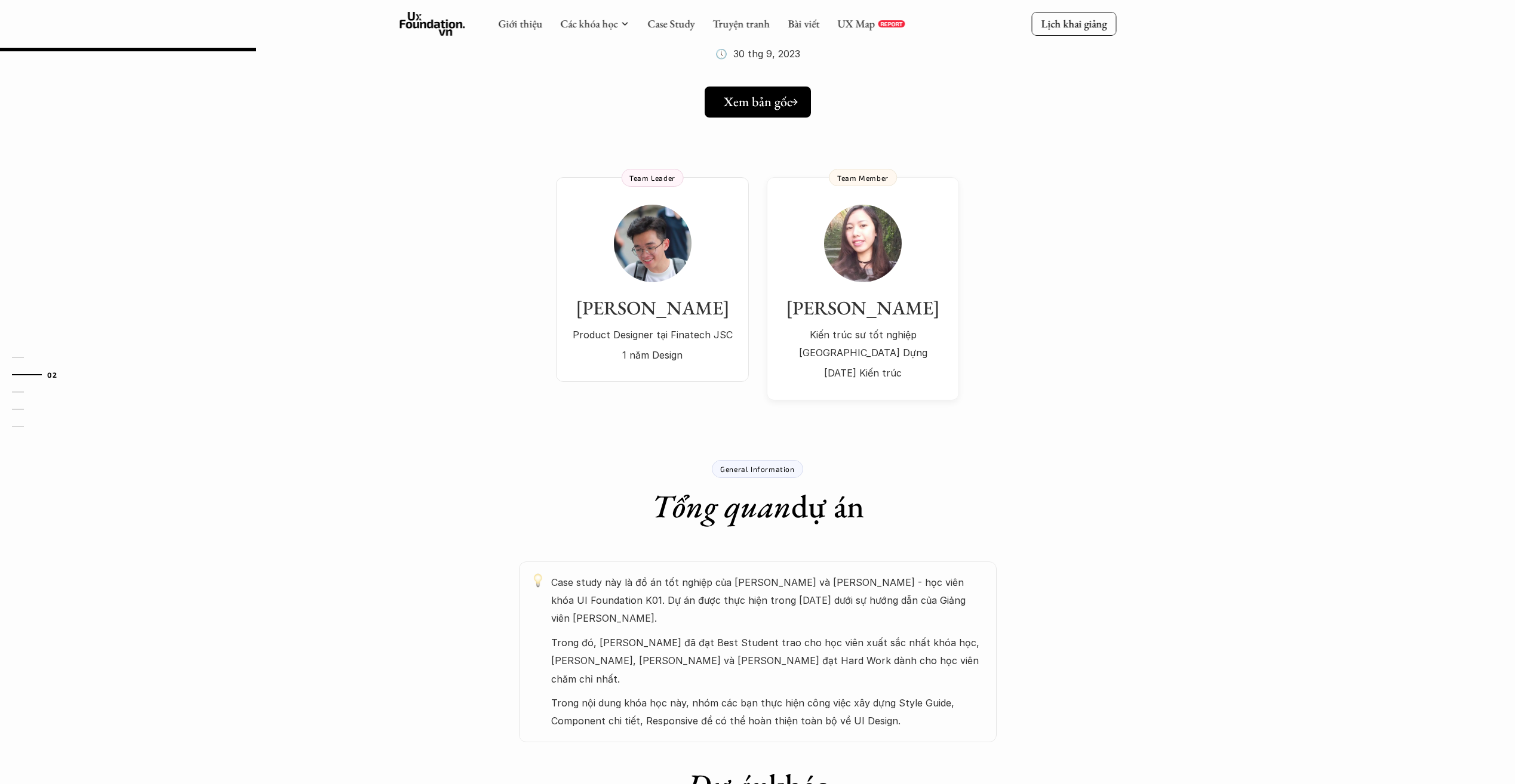
click at [782, 107] on h5 "Xem bản gốc" at bounding box center [758, 102] width 68 height 15
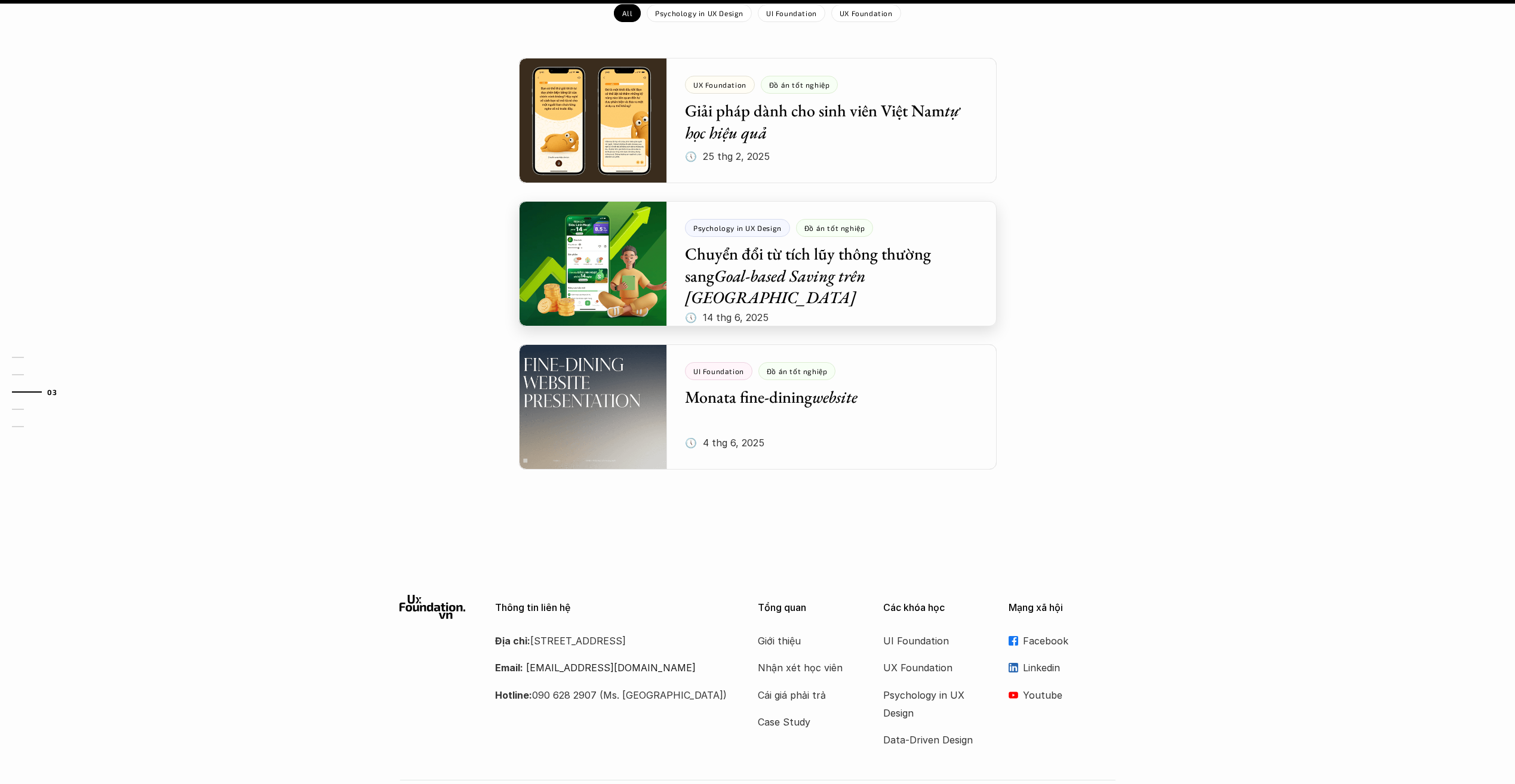
scroll to position [1013, 0]
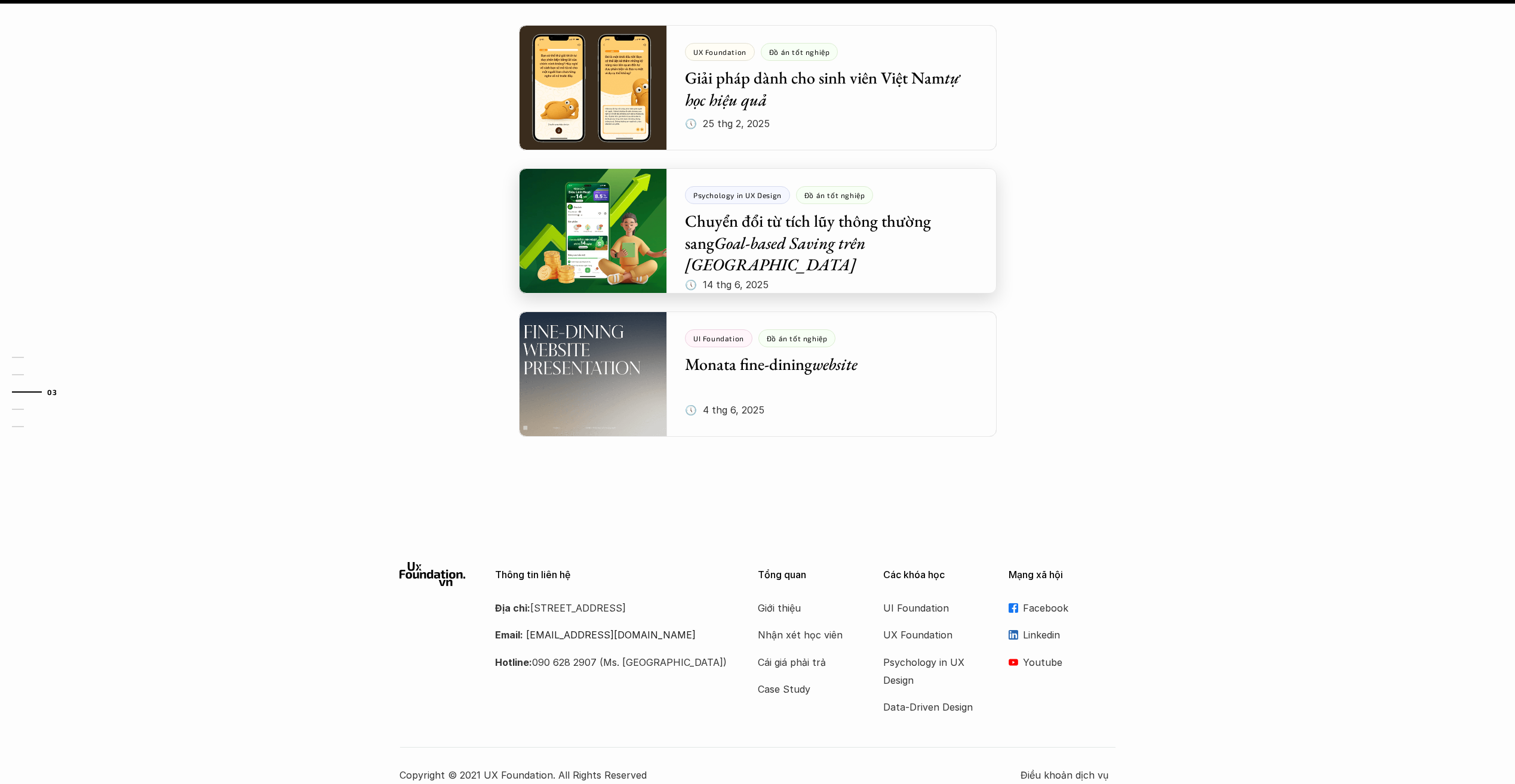
click at [803, 211] on div at bounding box center [757, 231] width 477 height 126
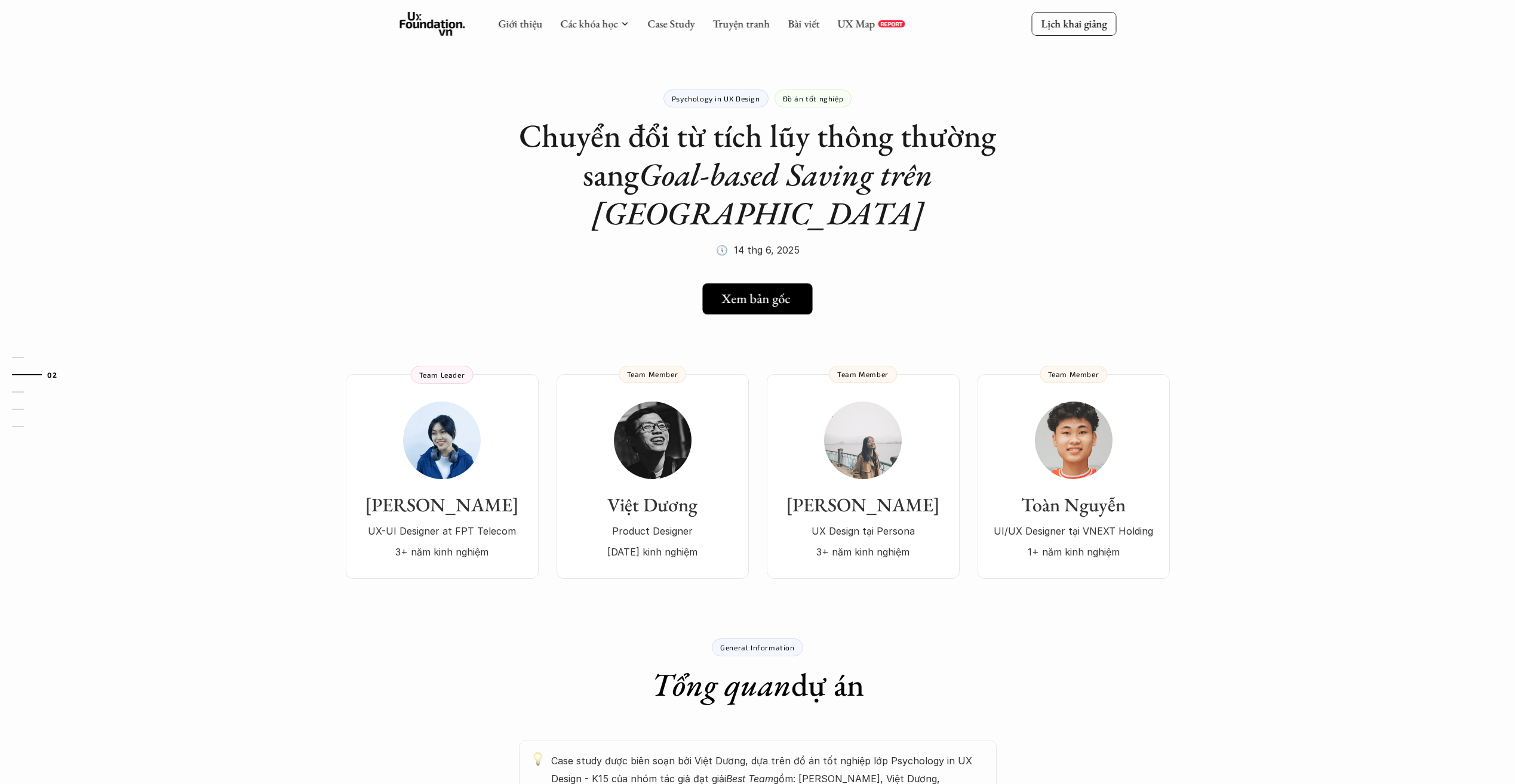
click at [750, 292] on h5 "Xem bản gốc" at bounding box center [756, 299] width 68 height 15
